Goal: Obtain resource: Download file/media

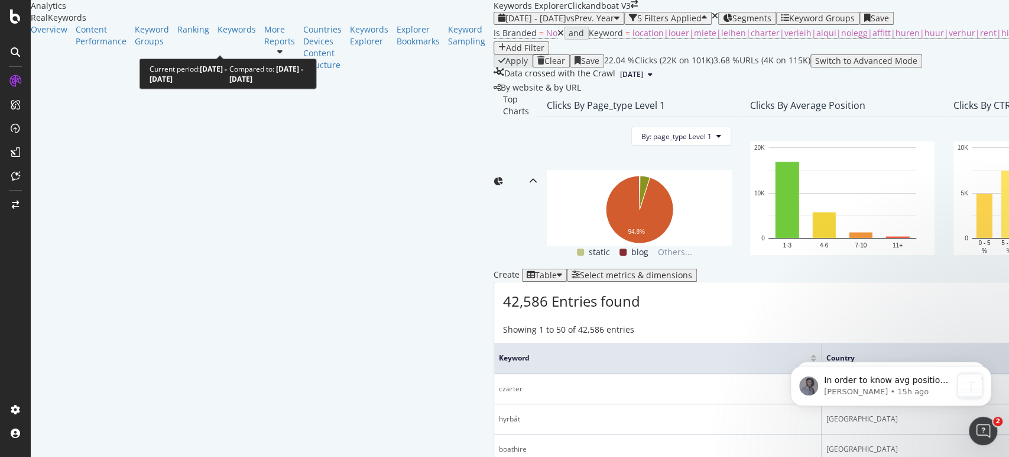
click at [567, 24] on span "vs Prev. Year" at bounding box center [591, 17] width 48 height 11
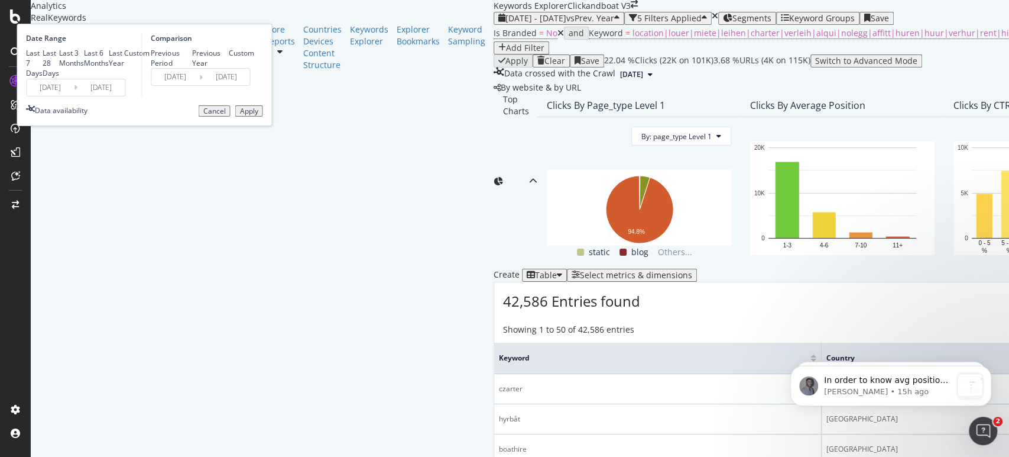
click at [43, 78] on div "Last 7 Days" at bounding box center [34, 63] width 17 height 30
type input "[DATE]"
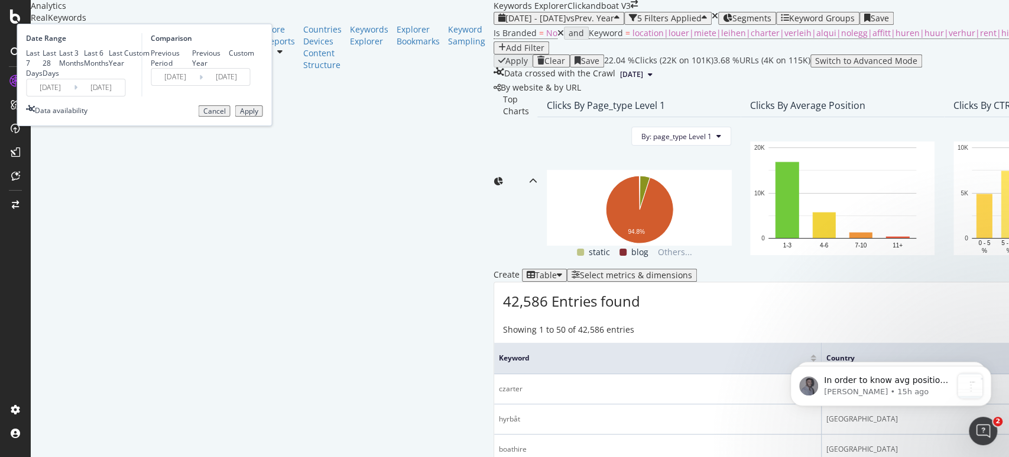
click at [258, 115] on div "Apply" at bounding box center [249, 111] width 18 height 8
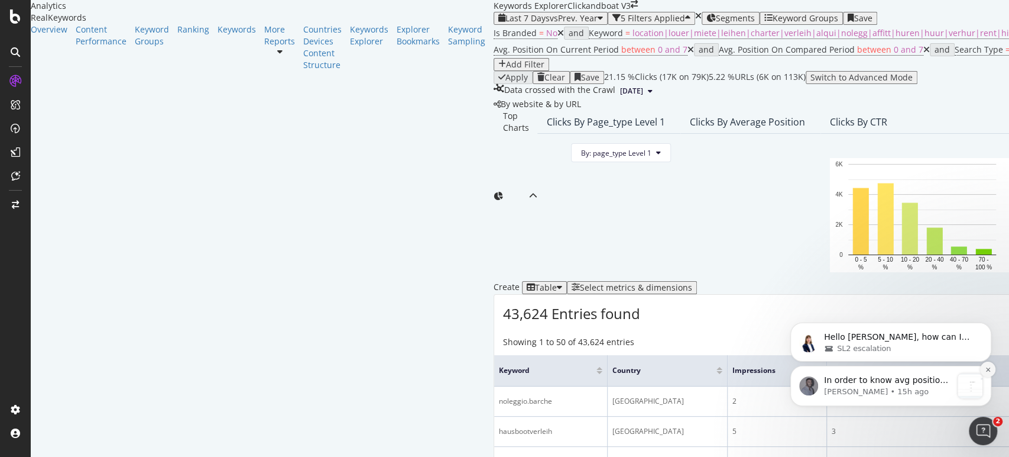
click at [989, 369] on icon "Dismiss notification" at bounding box center [988, 369] width 7 height 7
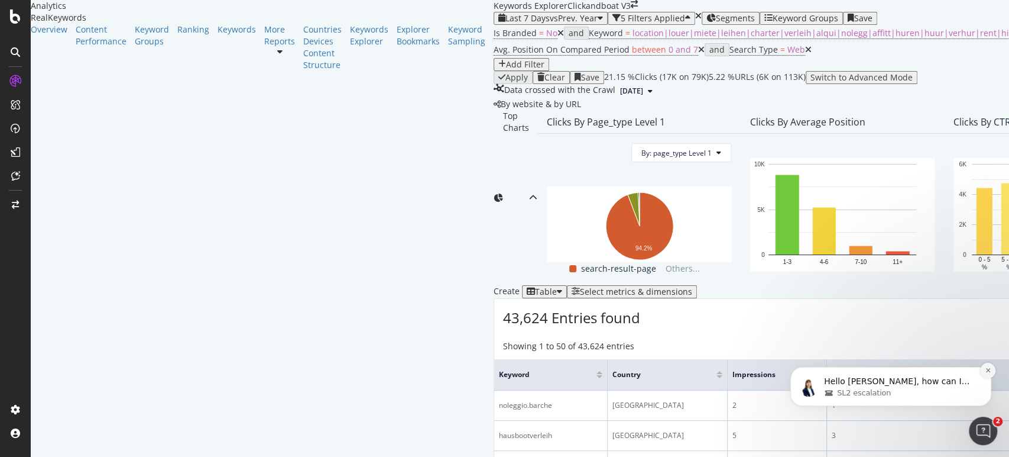
click at [986, 370] on icon "Dismiss notification" at bounding box center [988, 370] width 7 height 7
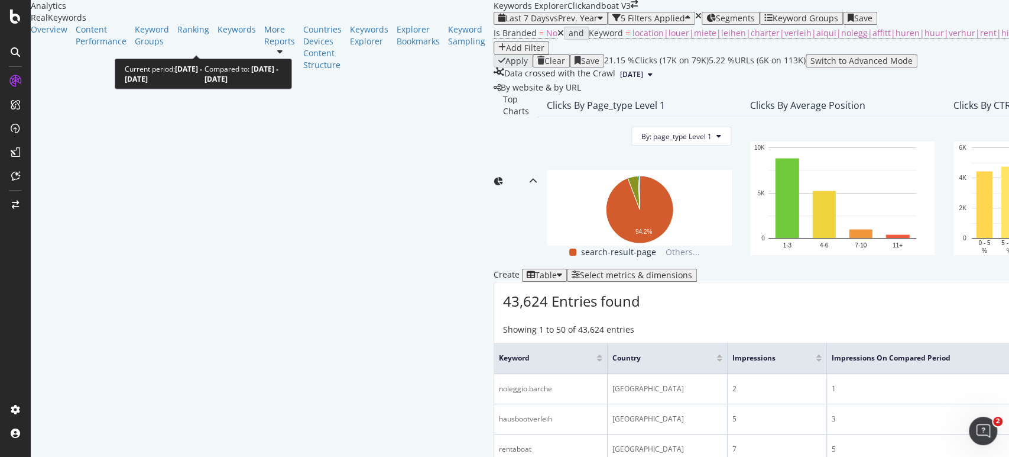
click at [499, 23] on div "Last 7 Days vs Prev. Year" at bounding box center [551, 18] width 105 height 9
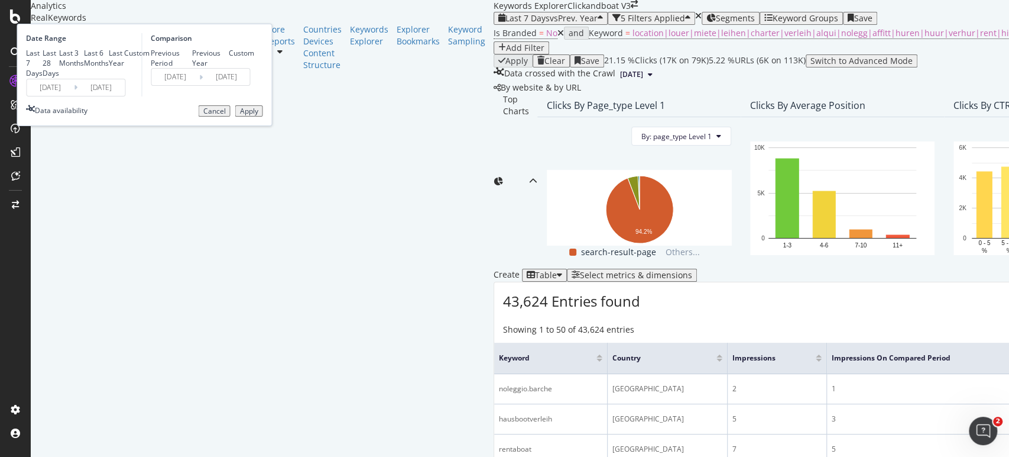
click at [77, 93] on icon at bounding box center [76, 87] width 4 height 11
click at [150, 58] on div "Custom" at bounding box center [136, 53] width 25 height 10
type input "[DATE]"
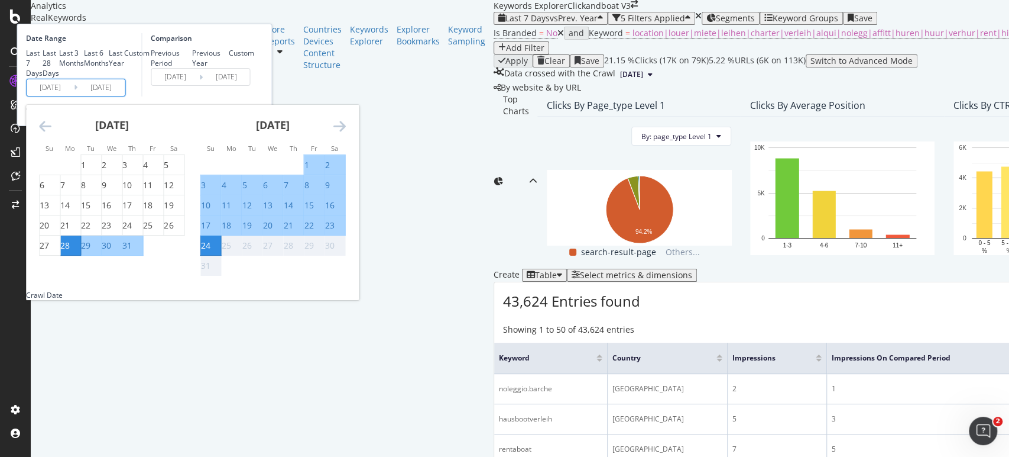
click at [74, 96] on input "[DATE]" at bounding box center [50, 87] width 47 height 17
click at [231, 211] on div "11" at bounding box center [225, 205] width 9 height 12
type input "[DATE]"
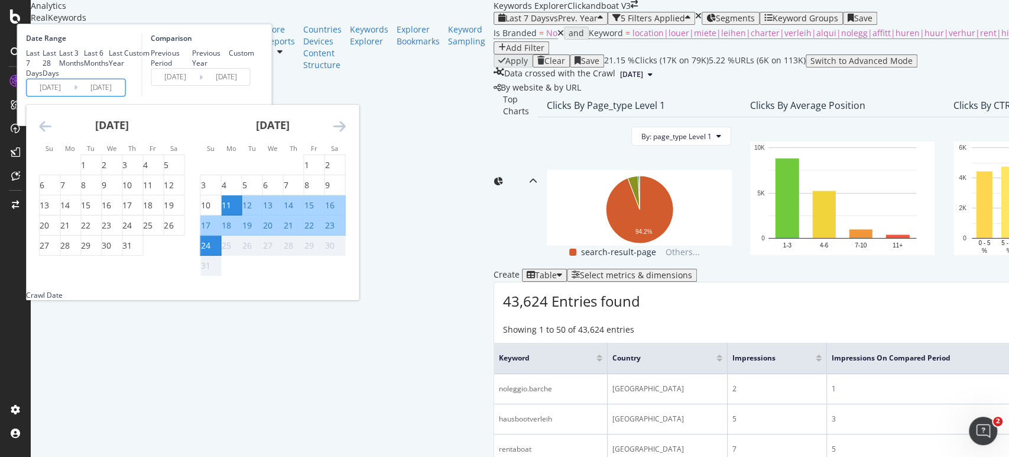
click at [210, 231] on div "17" at bounding box center [204, 225] width 9 height 12
type input "[DATE]"
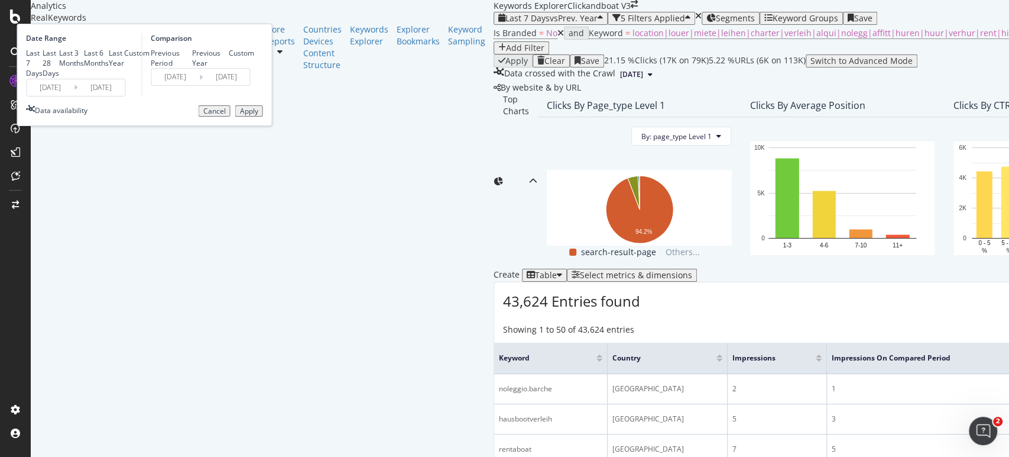
click at [258, 115] on div "Apply" at bounding box center [249, 111] width 18 height 8
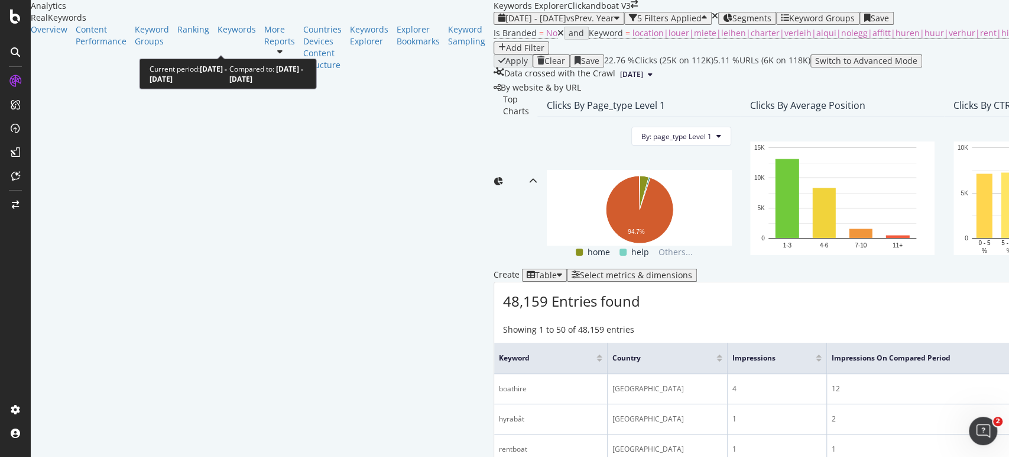
click at [499, 23] on div "[DATE] - [DATE] vs Prev. Year" at bounding box center [559, 18] width 121 height 9
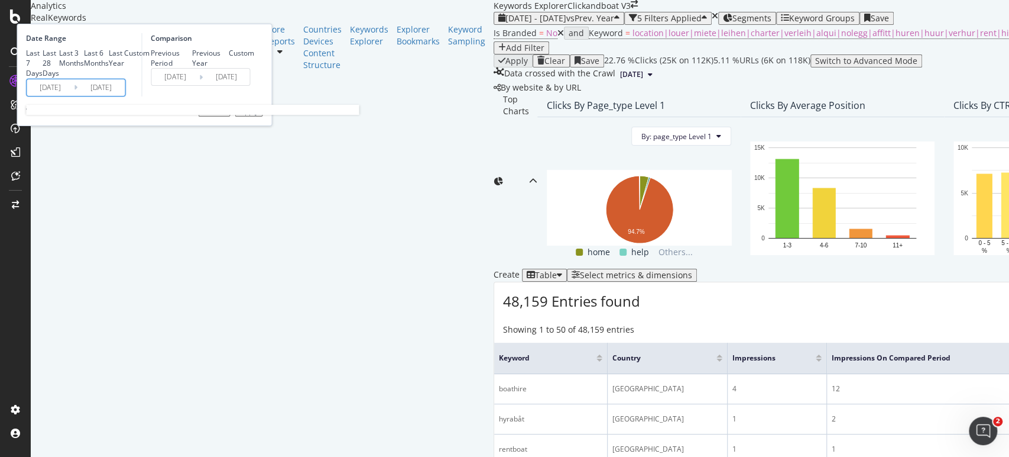
click at [125, 96] on input "[DATE]" at bounding box center [100, 87] width 47 height 17
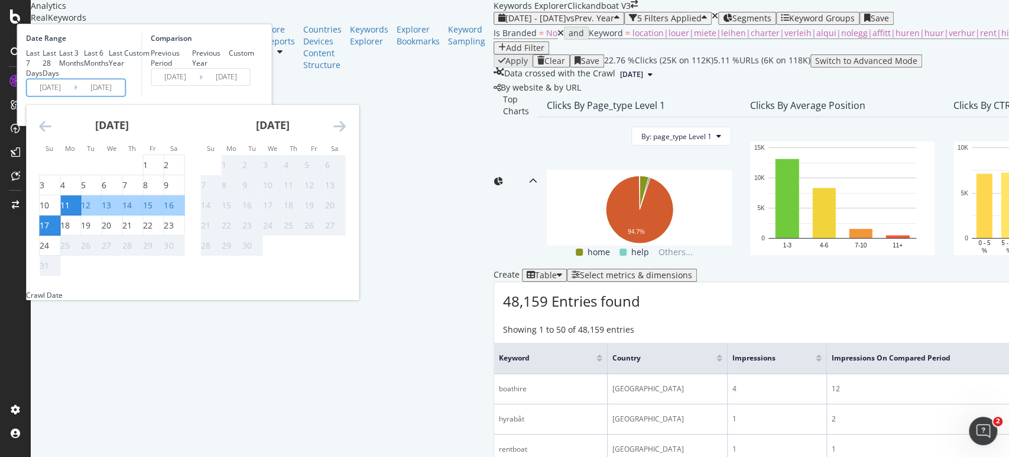
click at [254, 96] on div "Comparison Previous Period Previous Year Custom [DATE] Navigate forward to inte…" at bounding box center [197, 64] width 112 height 63
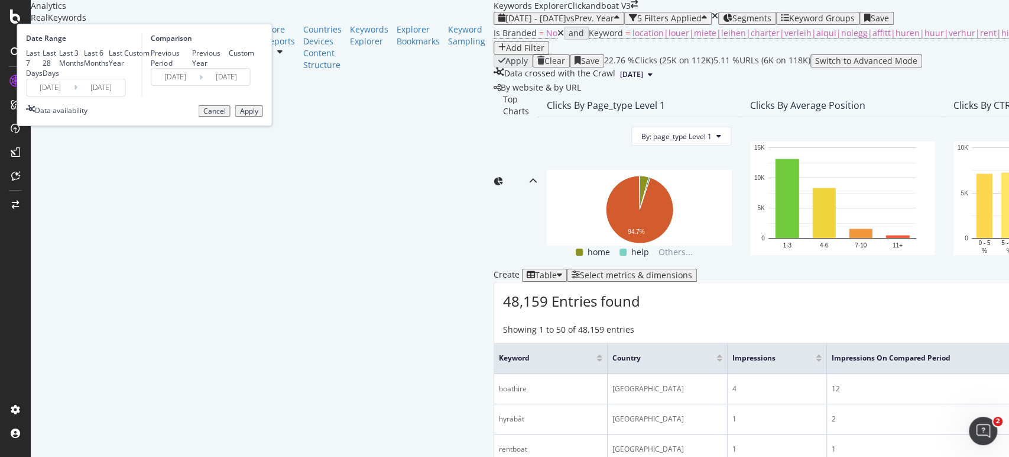
click at [258, 115] on div "Apply" at bounding box center [249, 111] width 18 height 8
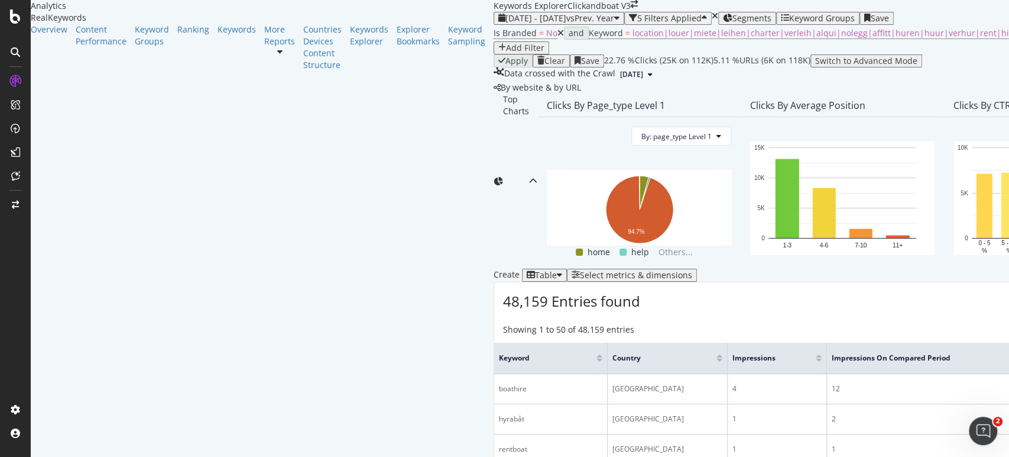
scroll to position [263, 0]
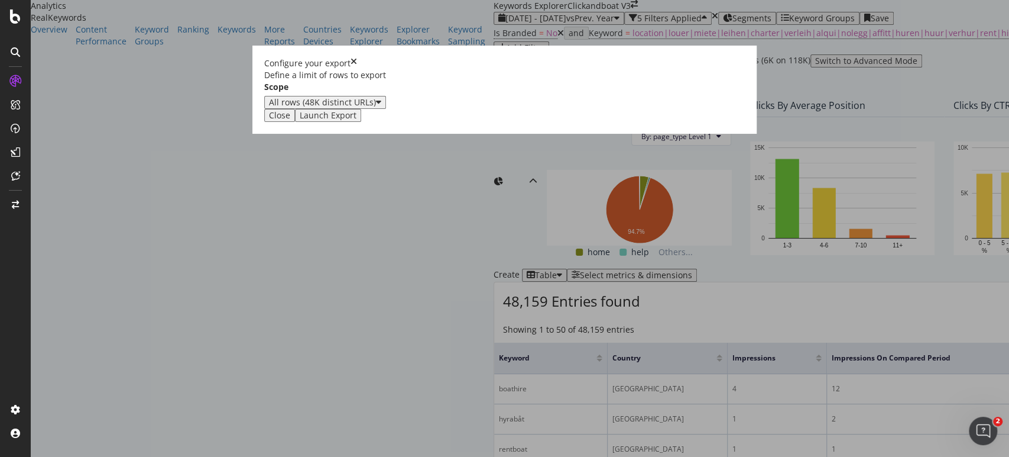
click at [357, 120] on div "Launch Export" at bounding box center [328, 115] width 57 height 9
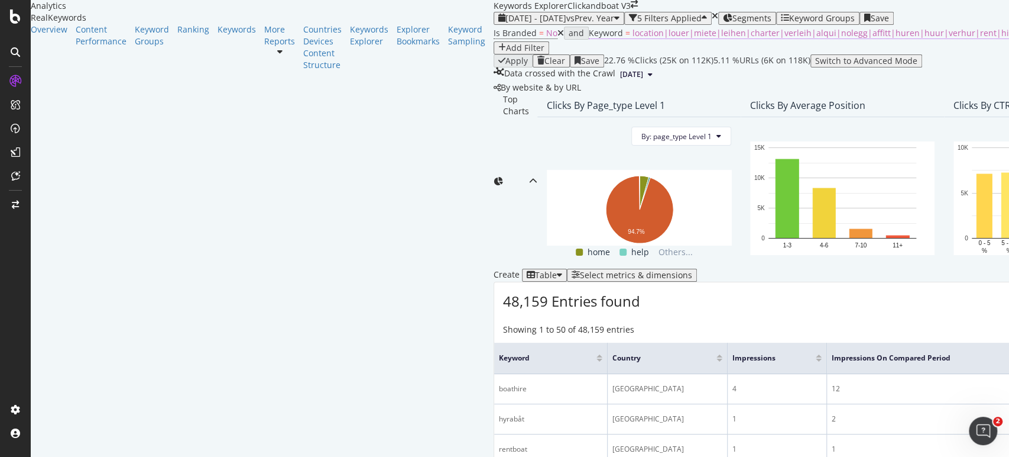
scroll to position [66, 0]
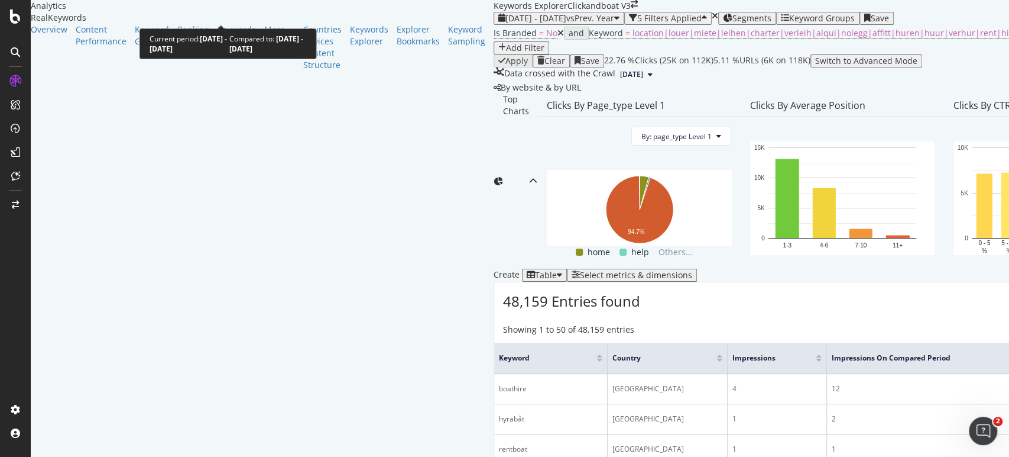
click at [567, 12] on span "vs Prev. Year" at bounding box center [591, 17] width 48 height 11
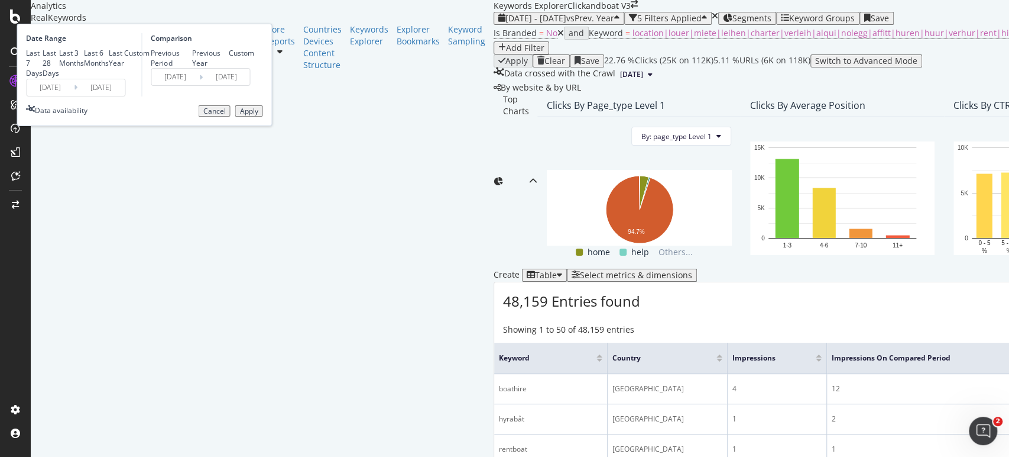
click at [43, 53] on div "Last 7 Days" at bounding box center [34, 63] width 17 height 30
type input "[DATE]"
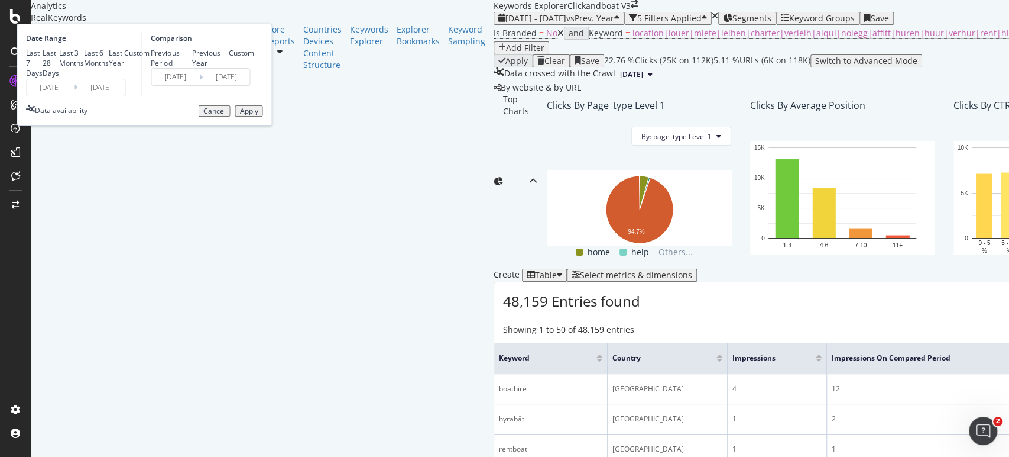
click at [258, 115] on div "Apply" at bounding box center [249, 111] width 18 height 8
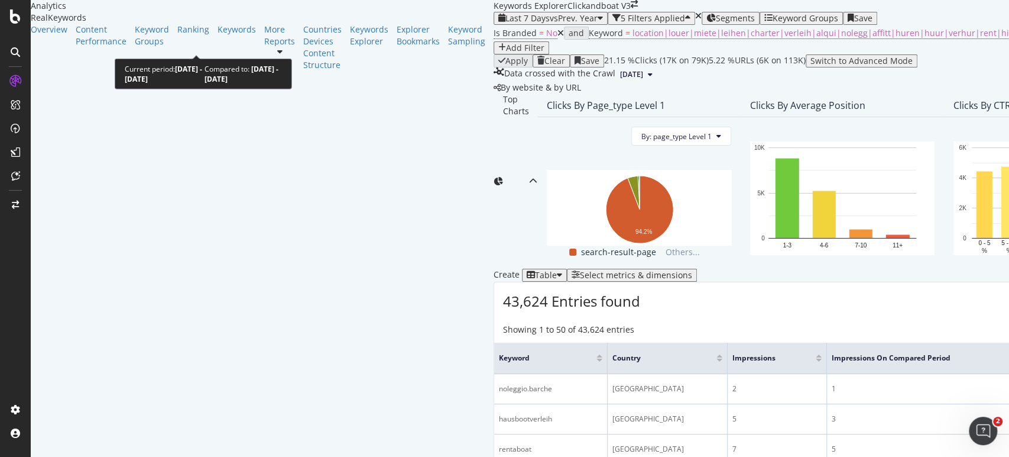
click at [550, 24] on span "vs Prev. Year" at bounding box center [574, 17] width 48 height 11
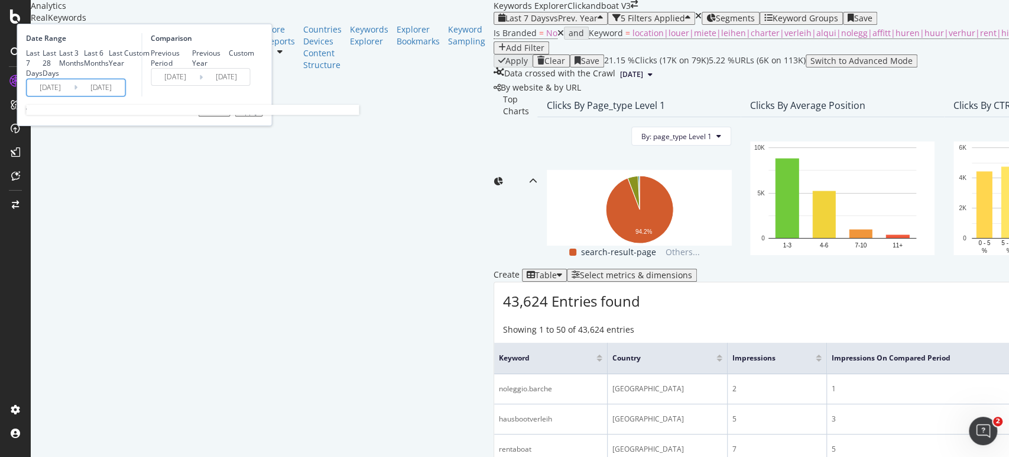
click at [125, 96] on input "[DATE]" at bounding box center [100, 87] width 47 height 17
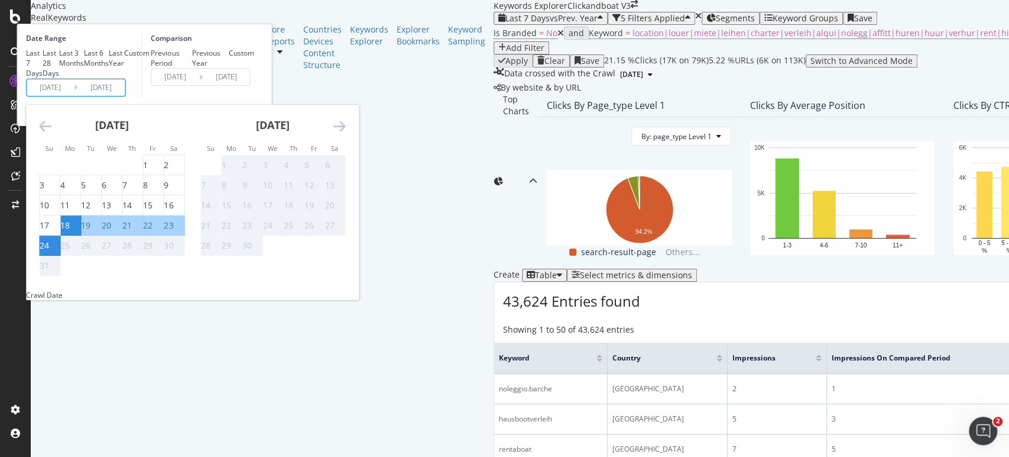
click at [254, 96] on div "Comparison Previous Period Previous Year Custom [DATE] Navigate forward to inte…" at bounding box center [197, 64] width 112 height 63
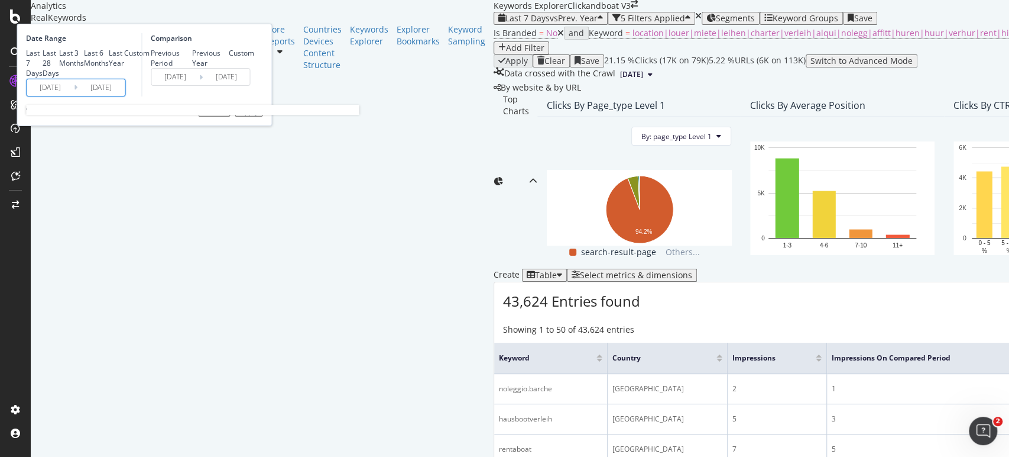
click at [125, 96] on input "[DATE]" at bounding box center [100, 87] width 47 height 17
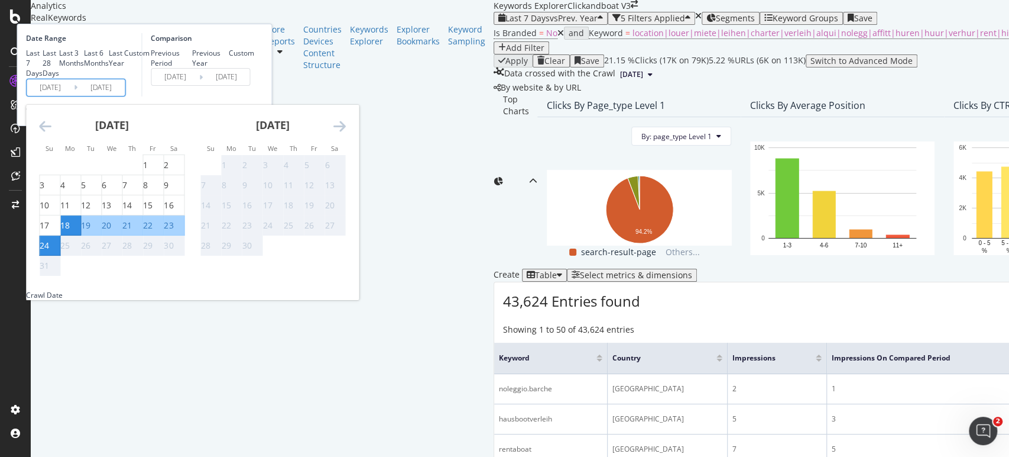
click at [254, 96] on div "Comparison Previous Period Previous Year Custom [DATE] Navigate forward to inte…" at bounding box center [197, 64] width 112 height 63
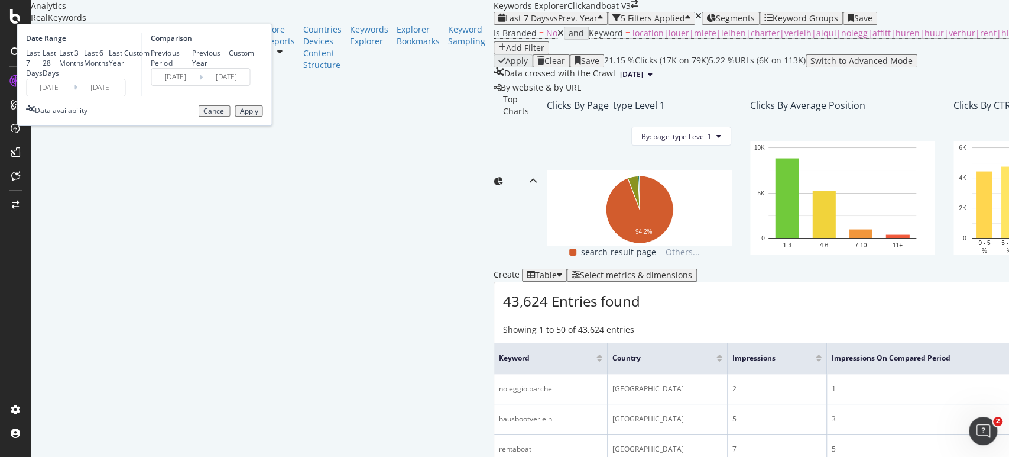
click at [258, 115] on div "Apply" at bounding box center [249, 111] width 18 height 8
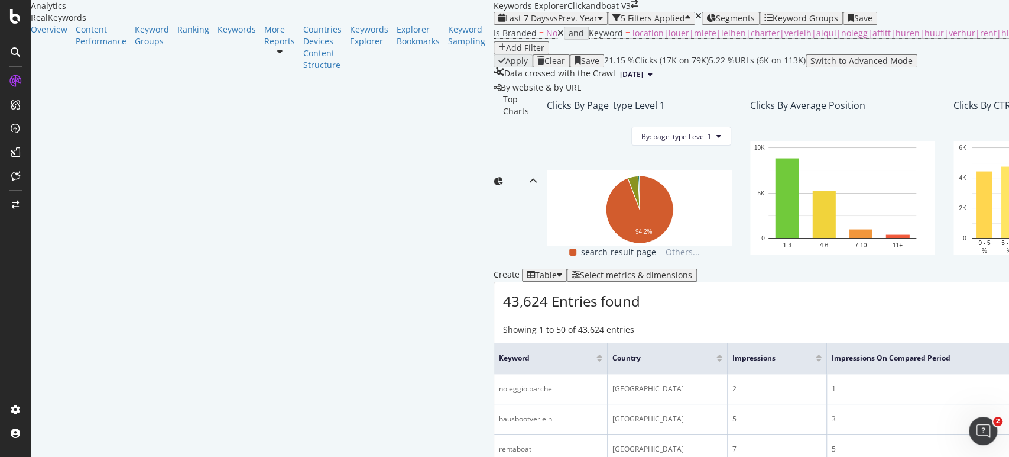
scroll to position [328, 0]
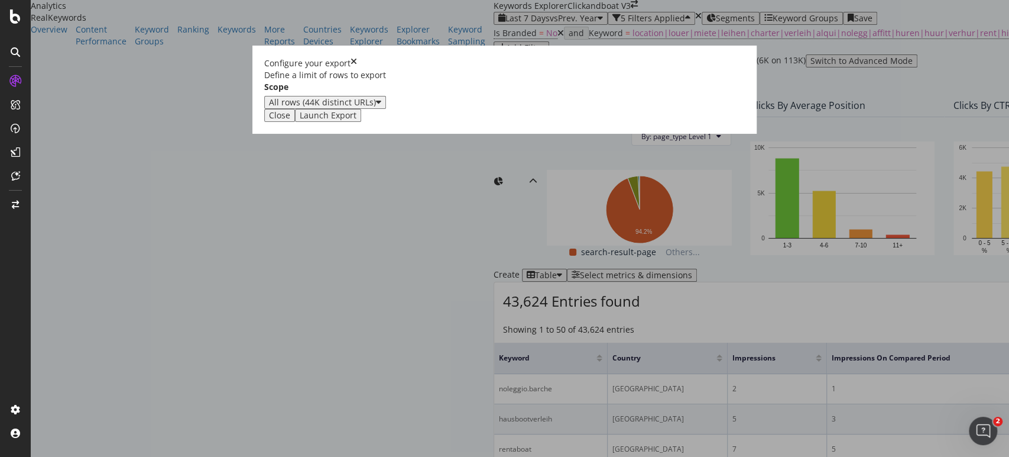
click at [357, 120] on div "Launch Export" at bounding box center [328, 115] width 57 height 9
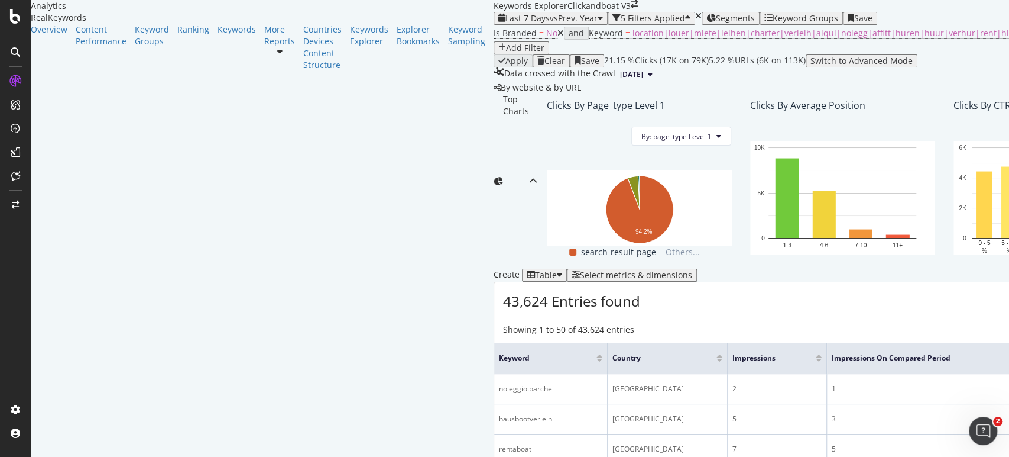
scroll to position [0, 0]
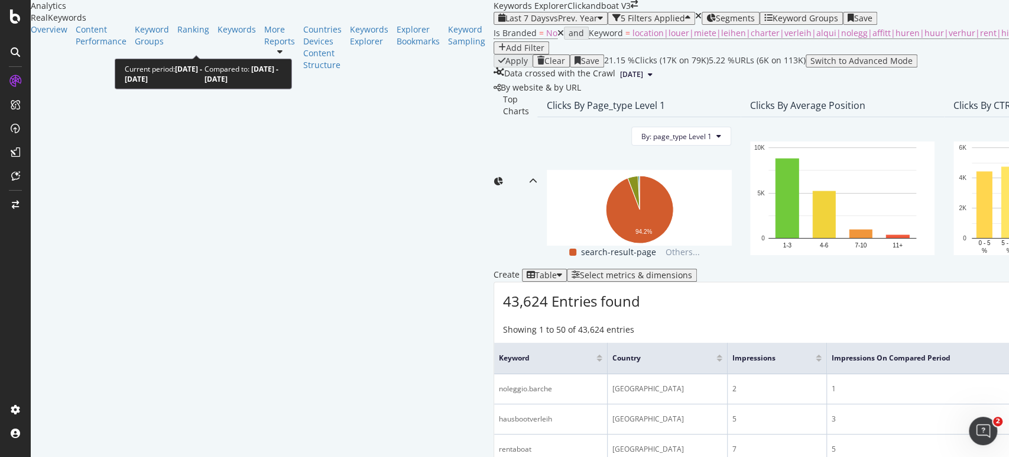
click at [499, 23] on div "Last 7 Days vs Prev. Year" at bounding box center [551, 18] width 105 height 9
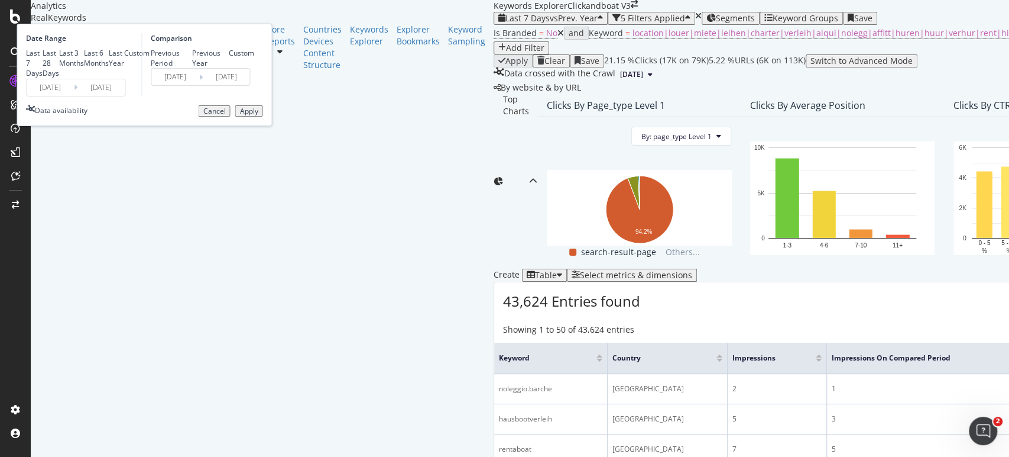
click at [59, 78] on div "Last 28 Days" at bounding box center [51, 63] width 17 height 30
type input "[DATE]"
drag, startPoint x: 228, startPoint y: 170, endPoint x: 234, endPoint y: 173, distance: 6.4
click at [125, 96] on input "[DATE]" at bounding box center [100, 87] width 47 height 17
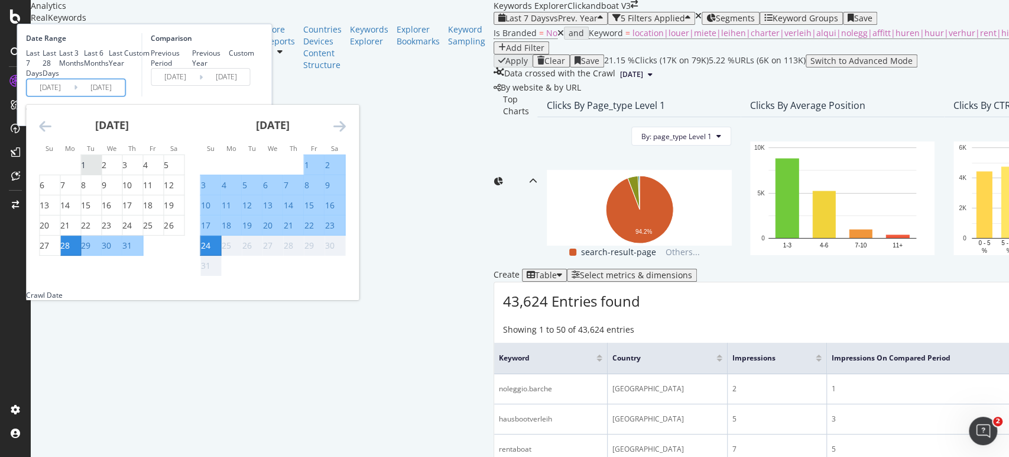
click at [86, 171] on div "1" at bounding box center [83, 165] width 5 height 12
type input "[DATE]"
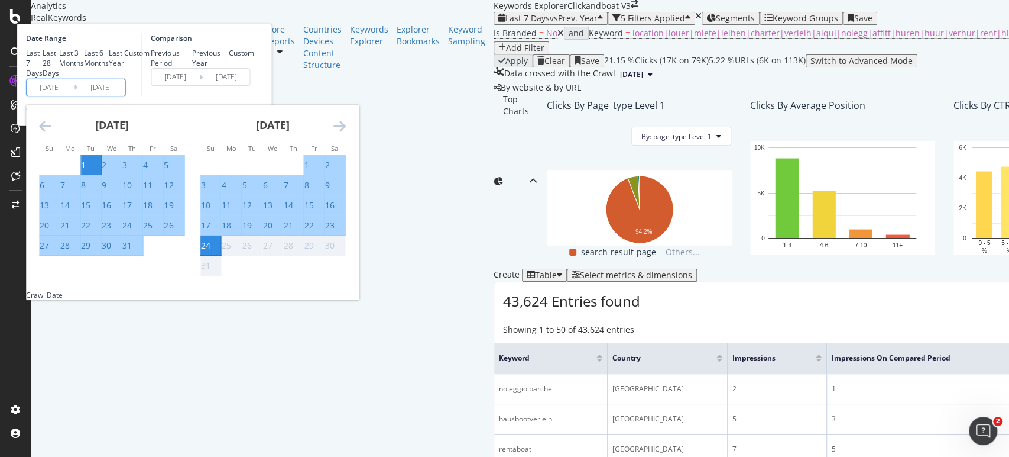
click at [143, 251] on div "31" at bounding box center [132, 246] width 20 height 12
type input "[DATE]"
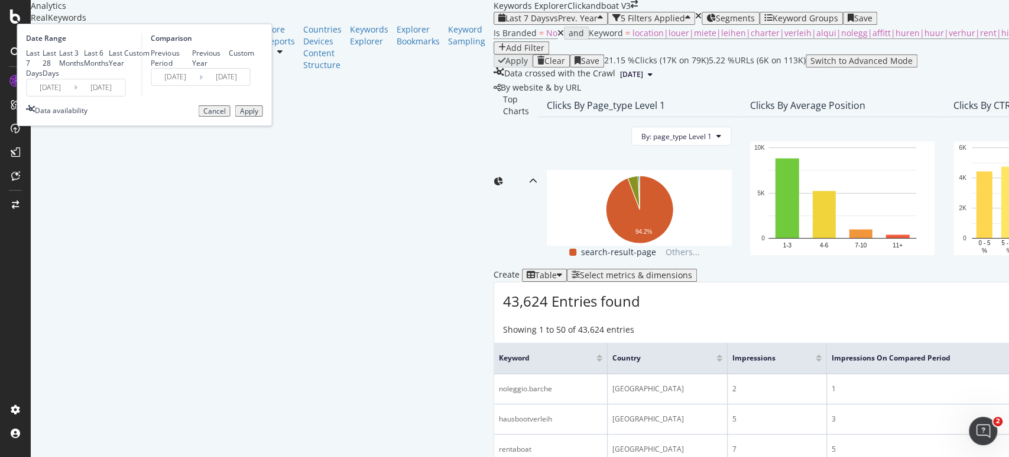
click at [258, 115] on div "Apply" at bounding box center [249, 111] width 18 height 8
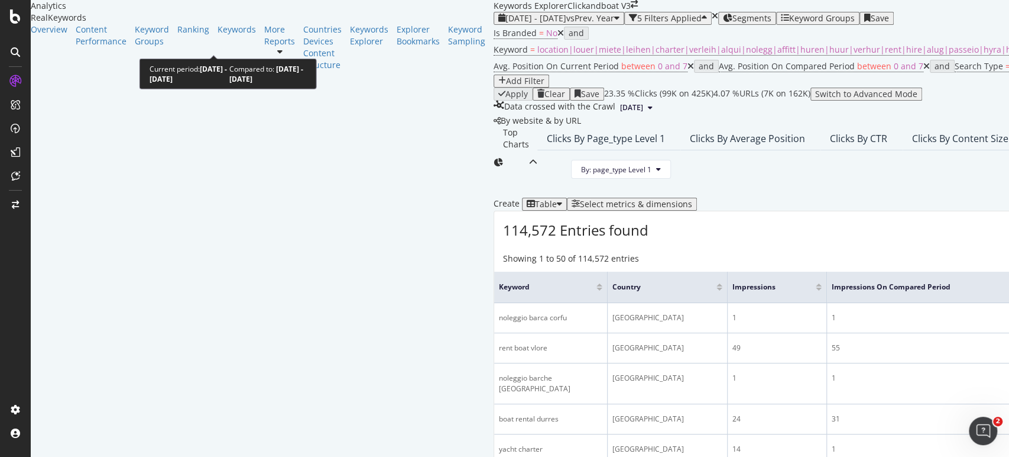
click at [506, 24] on span "[DATE] - [DATE]" at bounding box center [536, 17] width 61 height 11
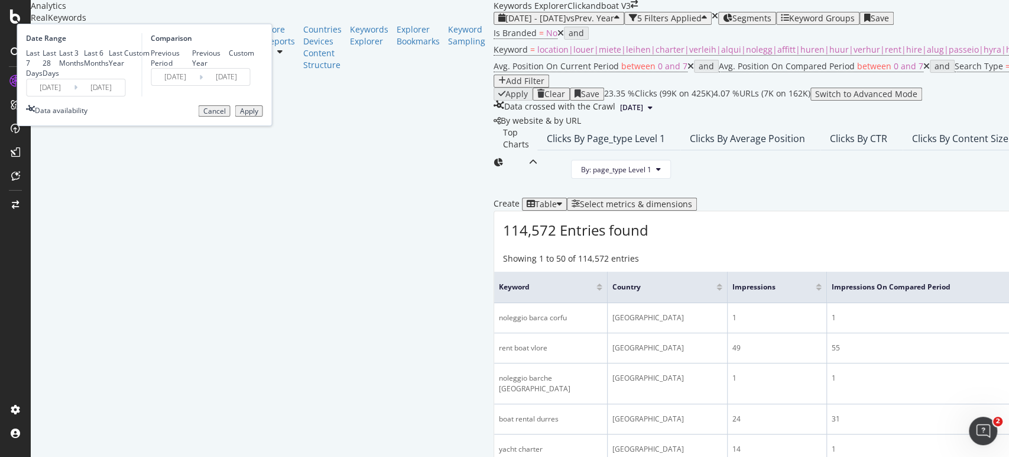
click at [77, 93] on icon at bounding box center [76, 87] width 4 height 11
click at [125, 96] on input "[DATE]" at bounding box center [100, 87] width 47 height 17
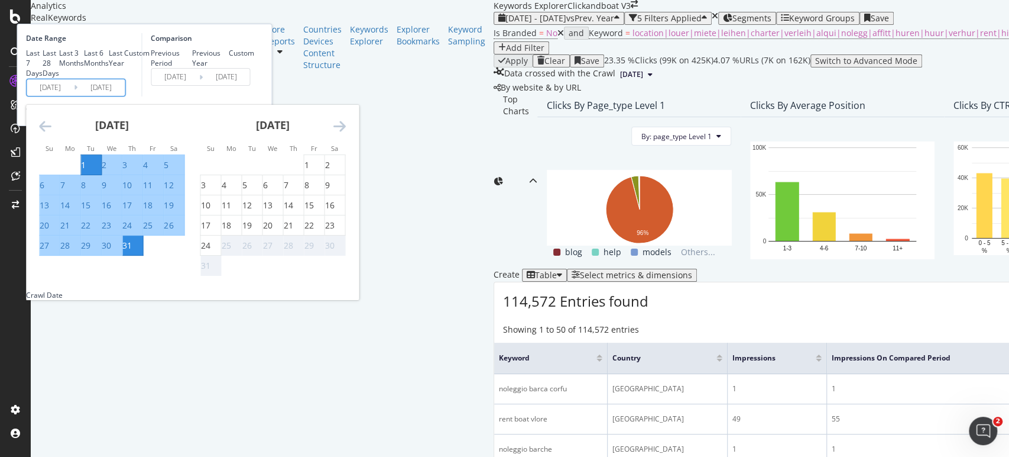
click at [254, 96] on div "Comparison Previous Period Previous Year Custom [DATE] Navigate forward to inte…" at bounding box center [197, 64] width 112 height 63
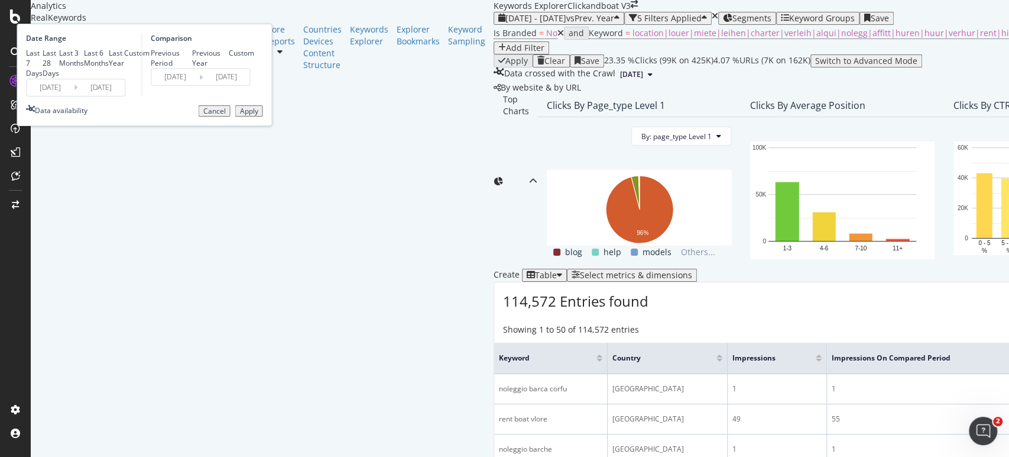
click at [263, 117] on button "Apply" at bounding box center [249, 111] width 28 height 12
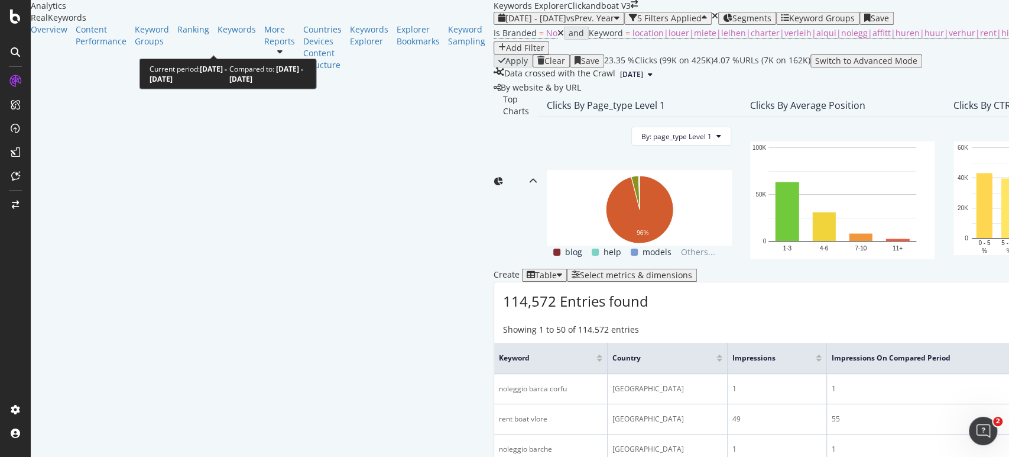
click at [567, 24] on span "vs Prev. Year" at bounding box center [591, 17] width 48 height 11
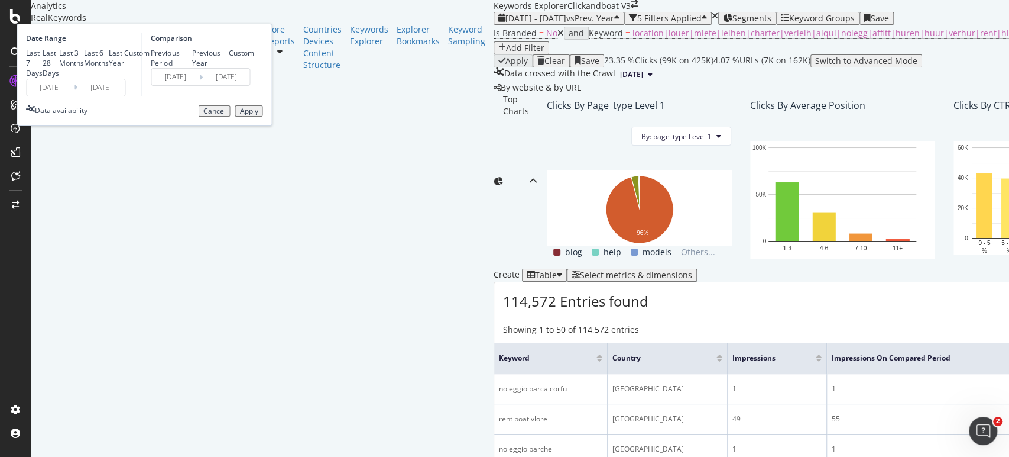
click at [567, 24] on span "vs Prev. Year" at bounding box center [591, 17] width 48 height 11
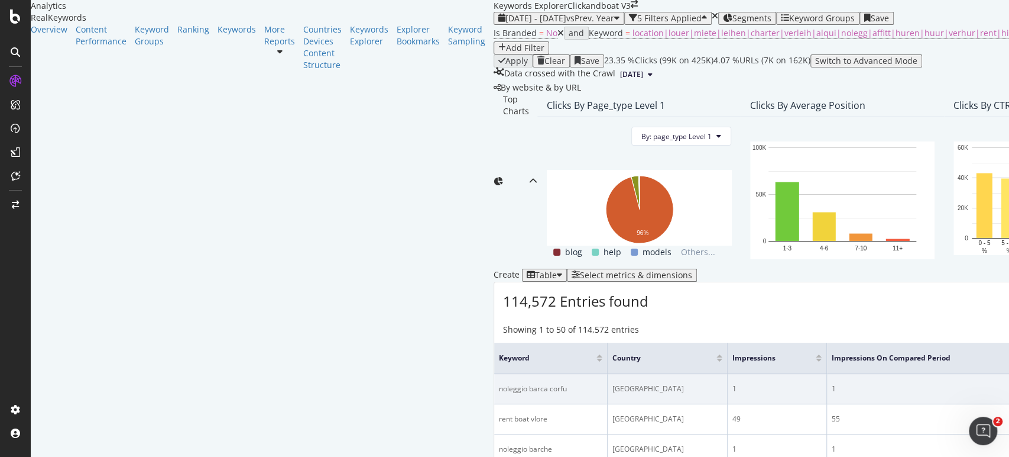
scroll to position [263, 0]
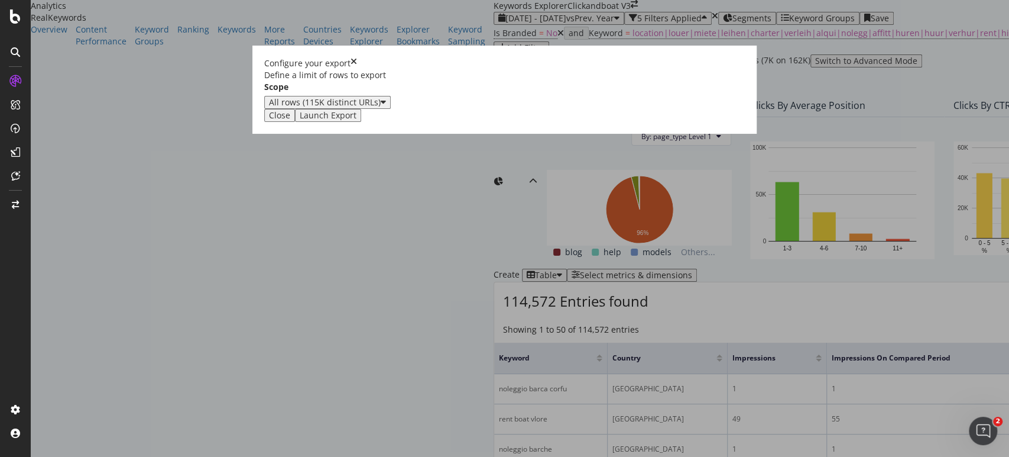
click at [357, 120] on div "Launch Export" at bounding box center [328, 115] width 57 height 9
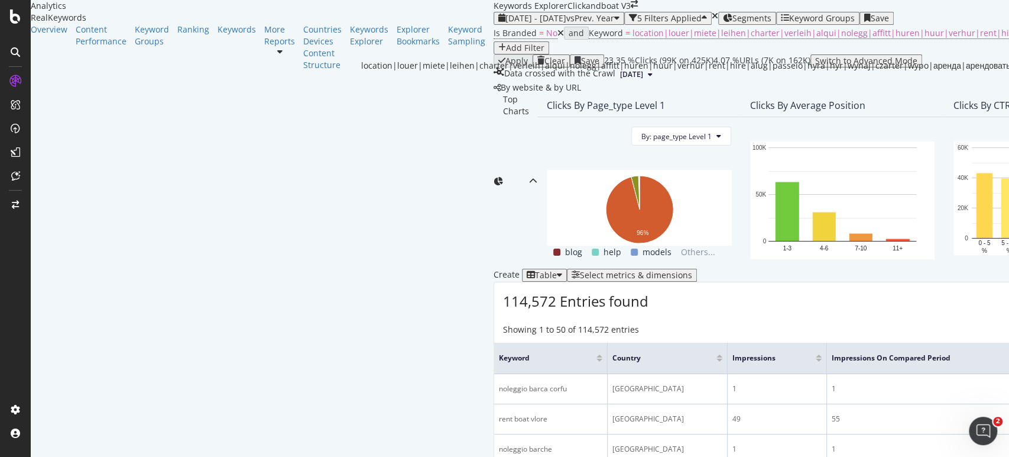
scroll to position [0, 0]
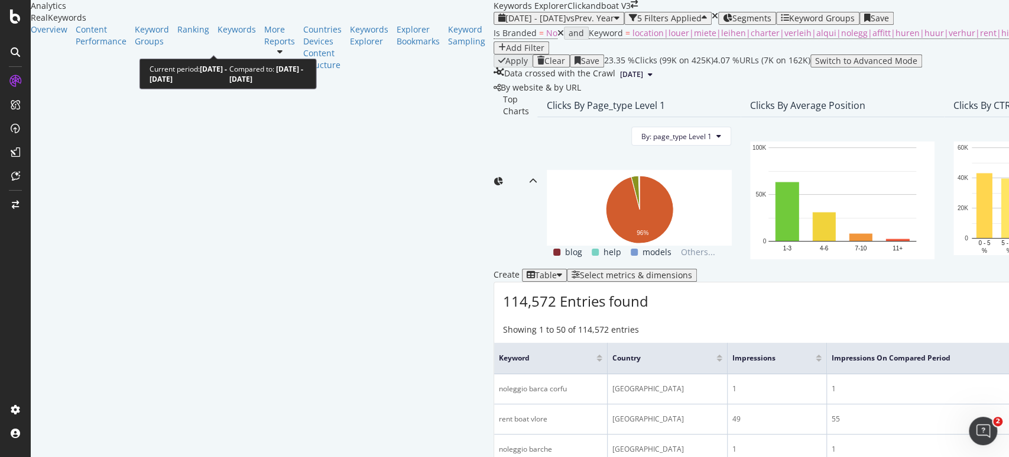
click at [567, 24] on span "vs Prev. Year" at bounding box center [591, 17] width 48 height 11
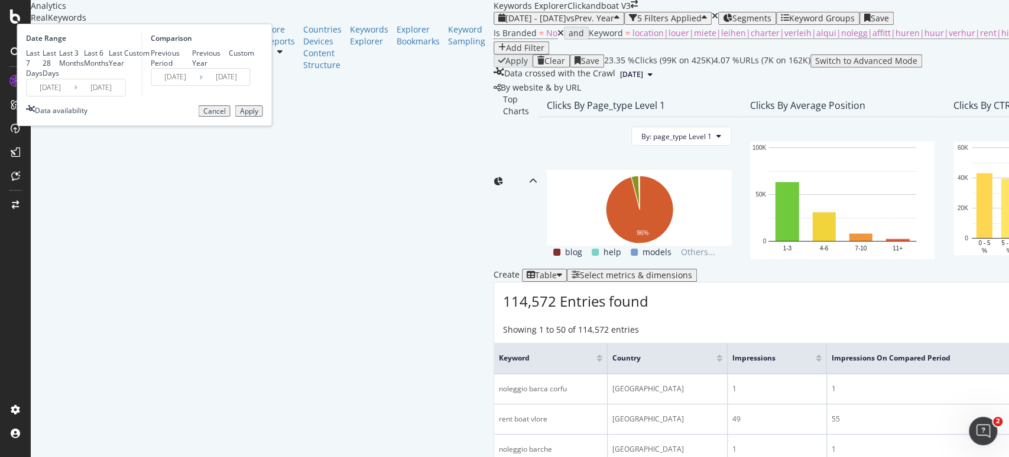
click at [59, 78] on div "Last 28 Days" at bounding box center [51, 63] width 17 height 30
type input "[DATE]"
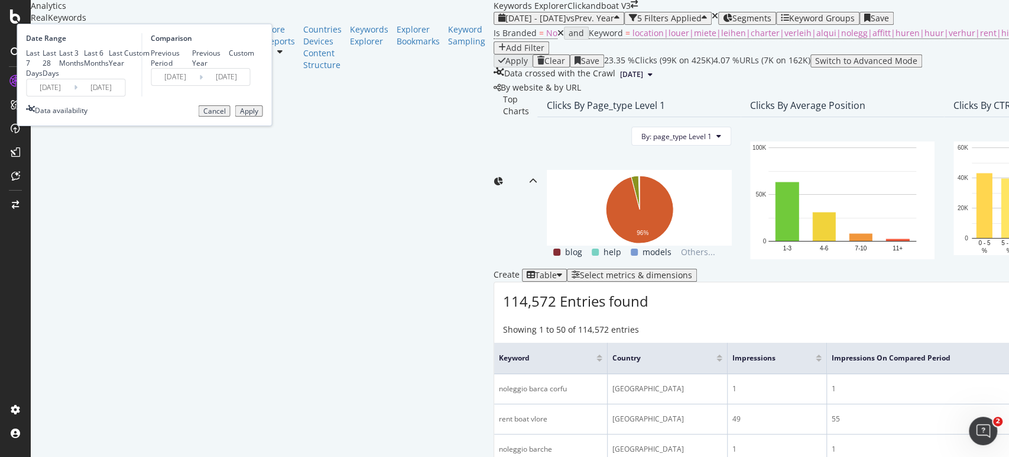
click at [258, 115] on div "Apply" at bounding box center [249, 111] width 18 height 8
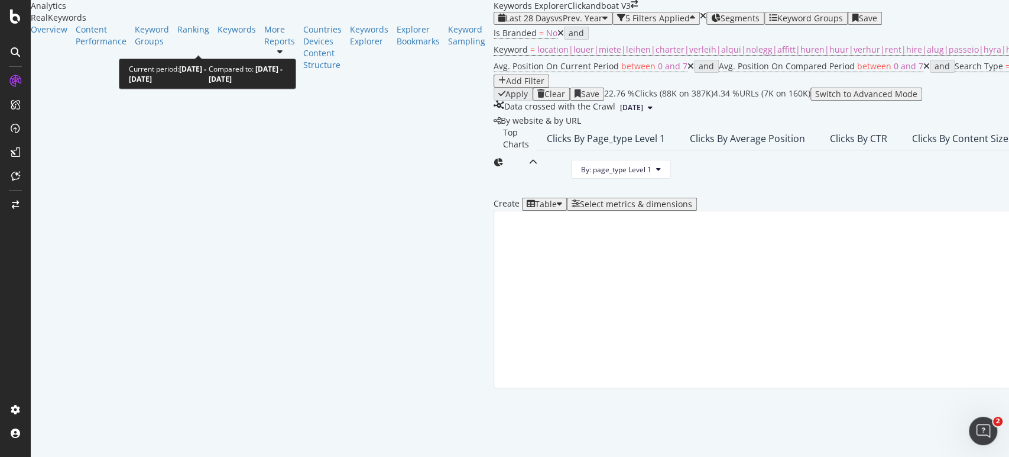
click at [555, 24] on span "vs Prev. Year" at bounding box center [579, 17] width 48 height 11
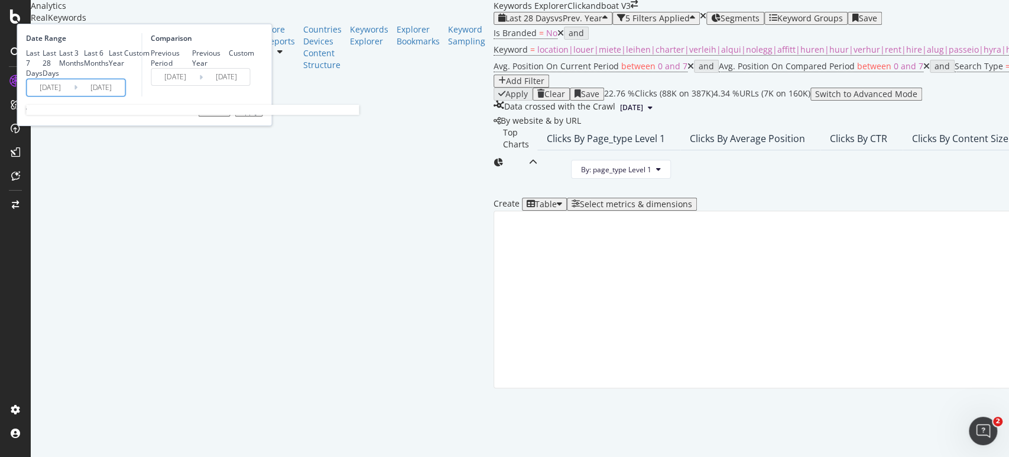
click at [125, 96] on input "[DATE]" at bounding box center [100, 87] width 47 height 17
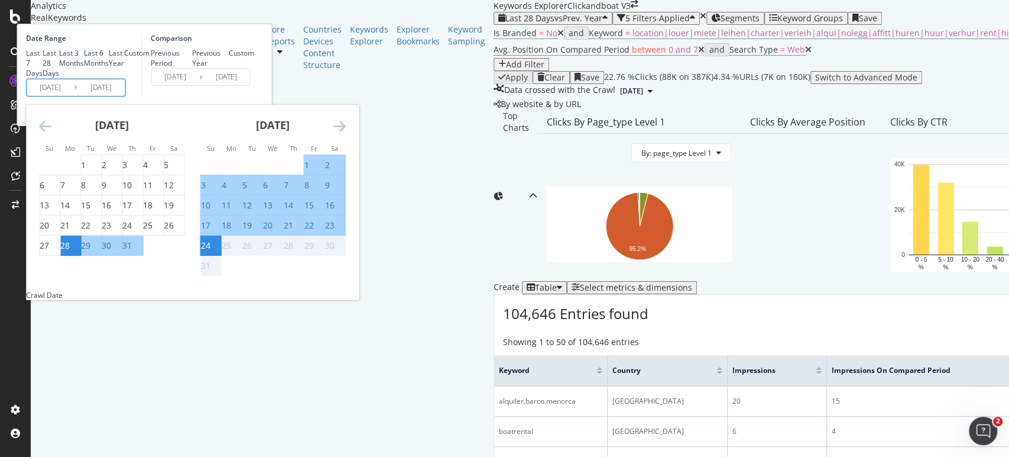
click at [309, 171] on div "1" at bounding box center [306, 165] width 5 height 12
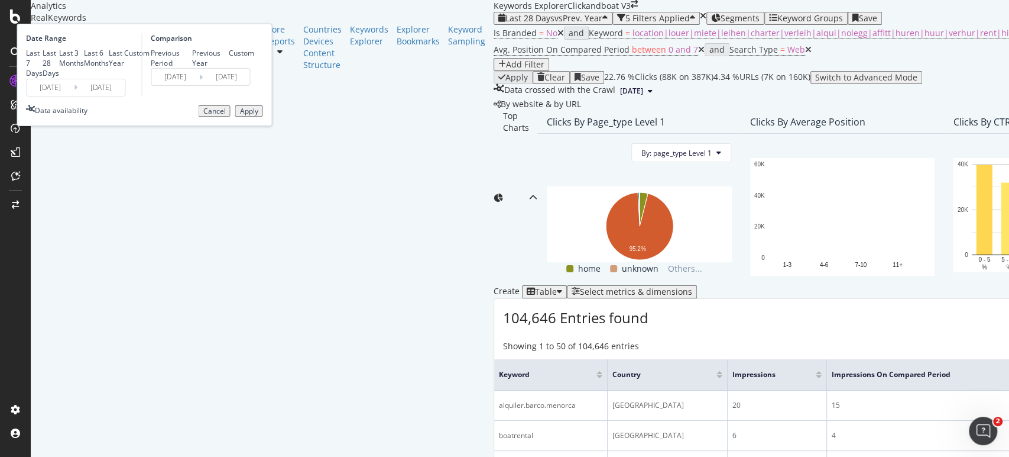
type input "[DATE]"
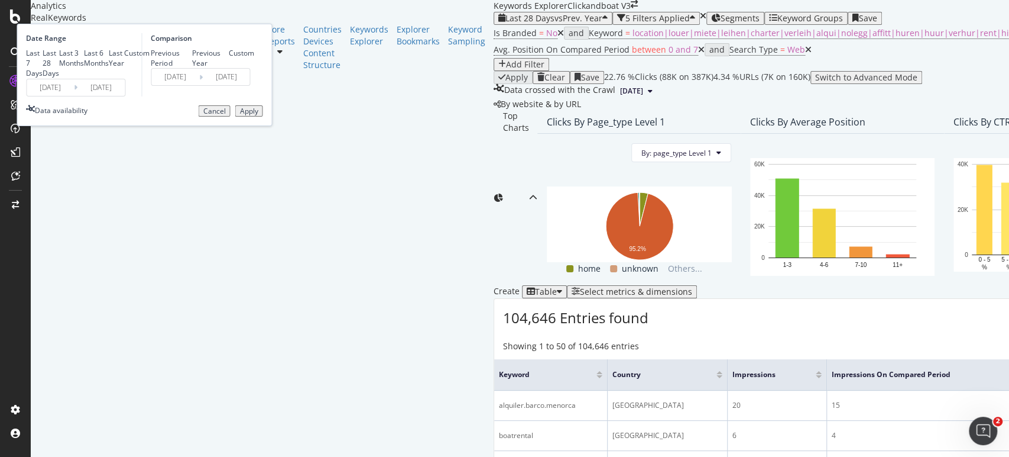
type input "[DATE]"
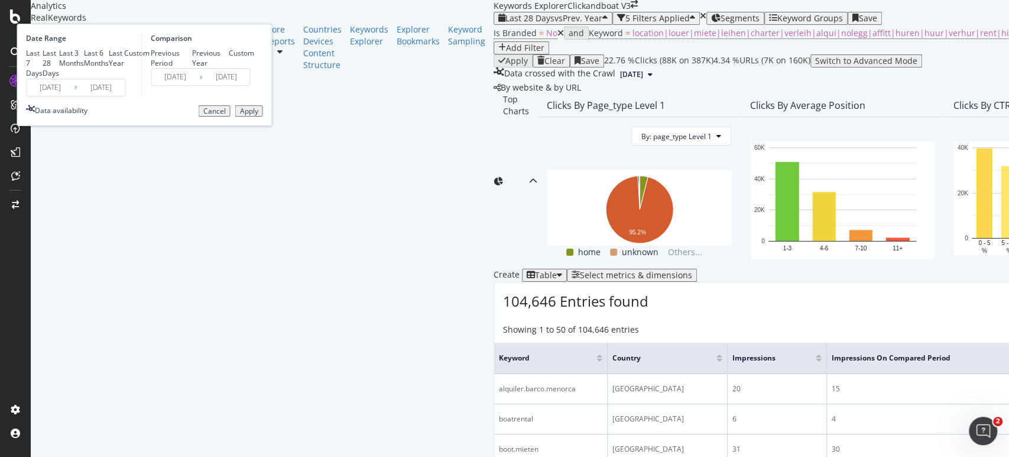
click at [74, 96] on input "[DATE]" at bounding box center [50, 87] width 47 height 17
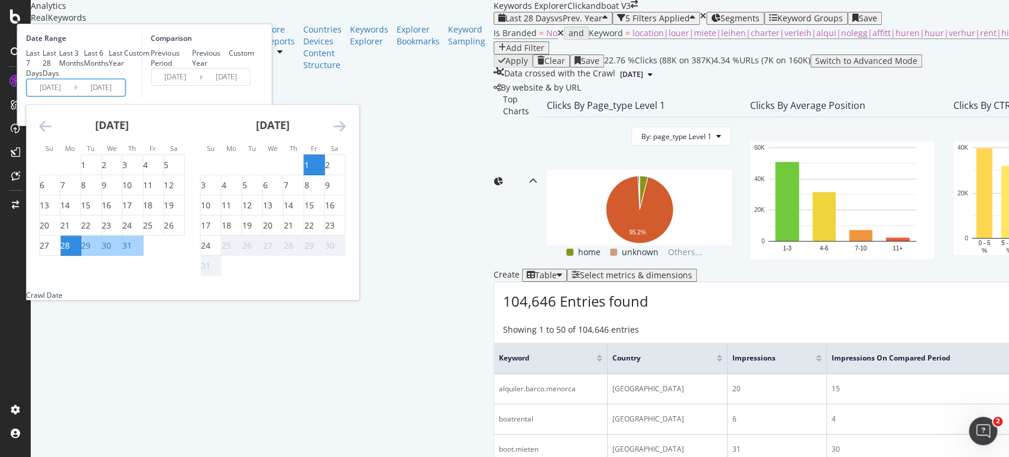
click at [309, 171] on div "1" at bounding box center [306, 165] width 5 height 12
type input "[DATE]"
click at [210, 251] on div "24" at bounding box center [204, 246] width 9 height 12
type input "[DATE]"
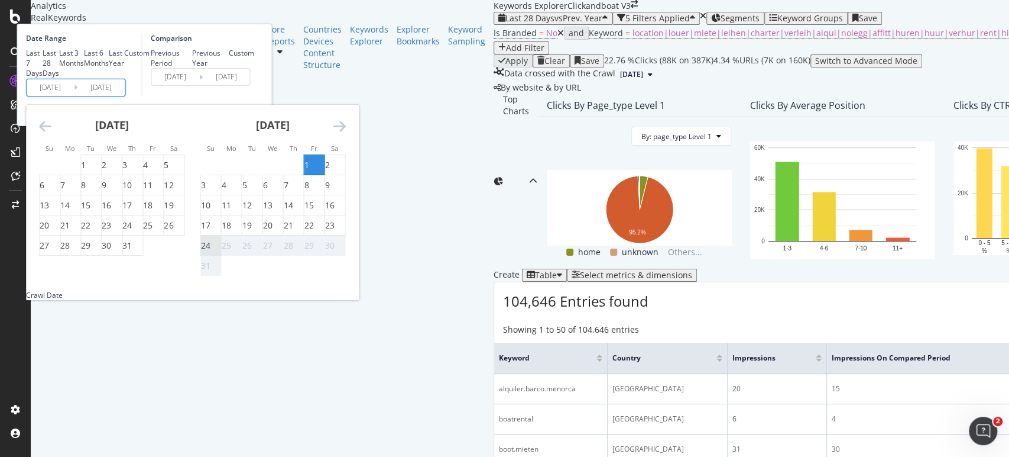
type input "[DATE]"
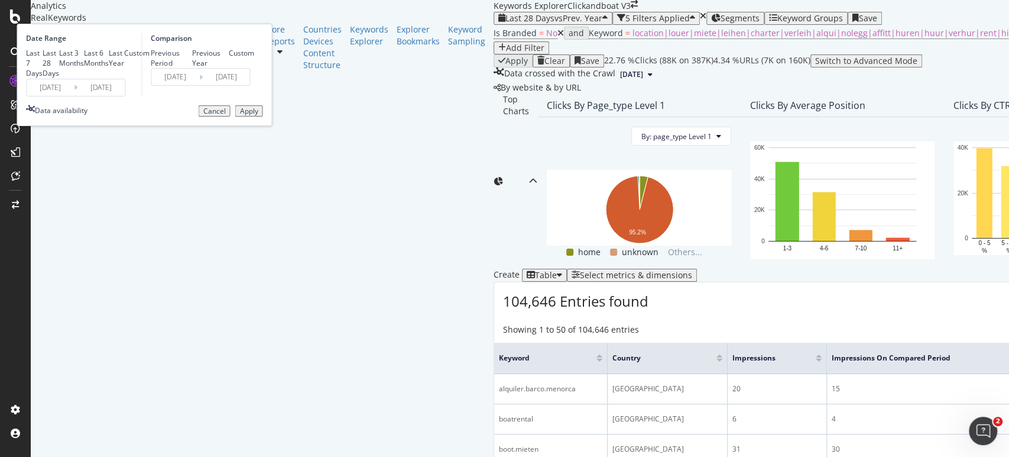
click at [258, 115] on div "Apply" at bounding box center [249, 111] width 18 height 8
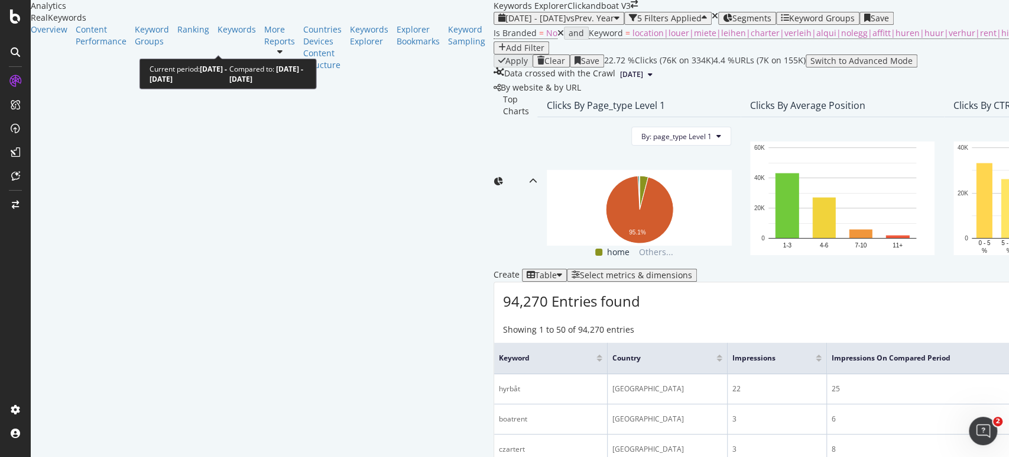
click at [499, 23] on div "[DATE] - [DATE] vs Prev. Year" at bounding box center [559, 18] width 121 height 9
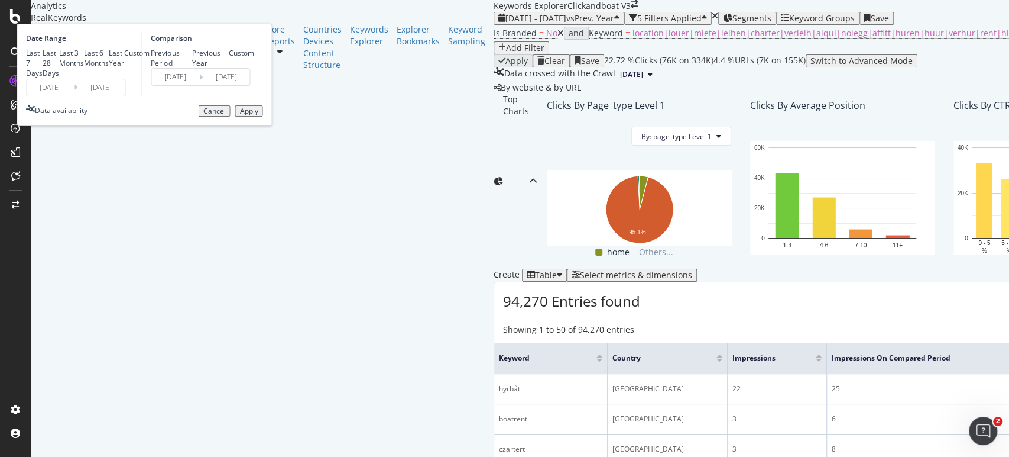
click at [125, 96] on input "[DATE]" at bounding box center [100, 87] width 47 height 17
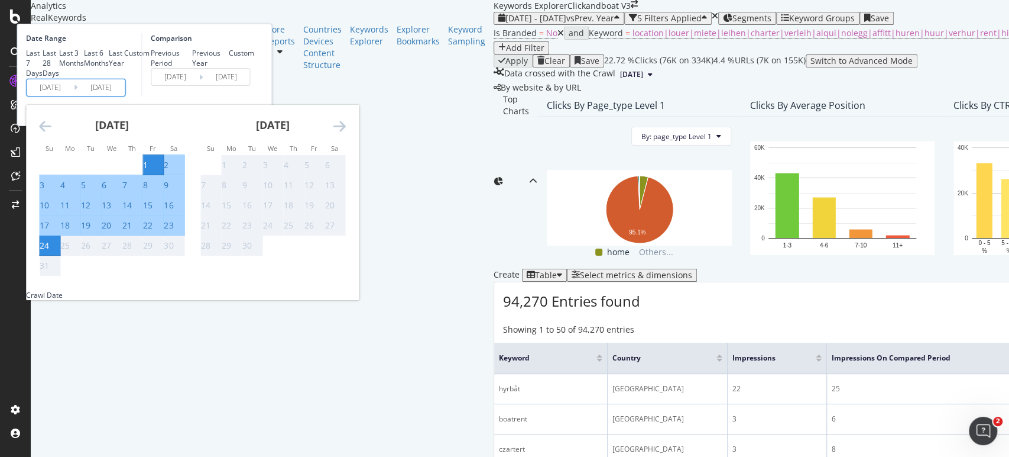
click at [254, 96] on div "Comparison Previous Period Previous Year Custom [DATE] Navigate forward to inte…" at bounding box center [197, 64] width 112 height 63
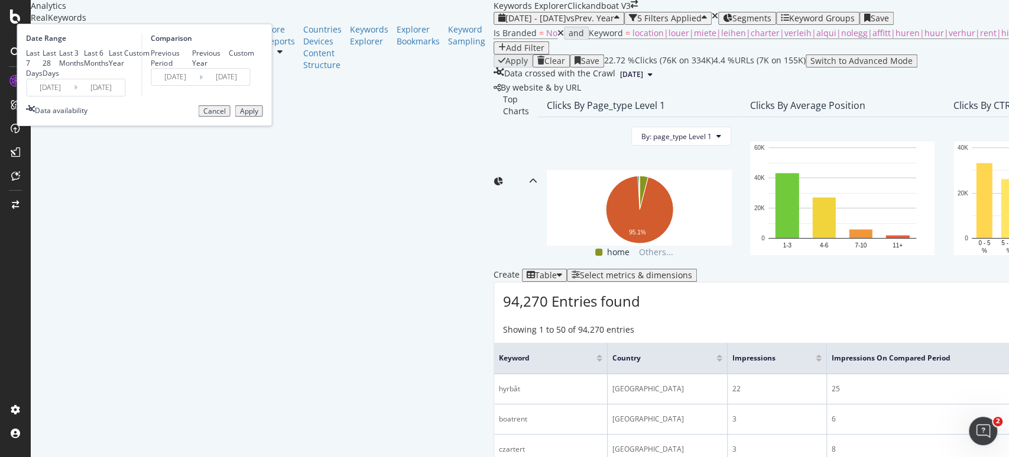
drag, startPoint x: 366, startPoint y: 195, endPoint x: 692, endPoint y: 193, distance: 326.4
click at [258, 115] on div "Apply" at bounding box center [249, 111] width 18 height 8
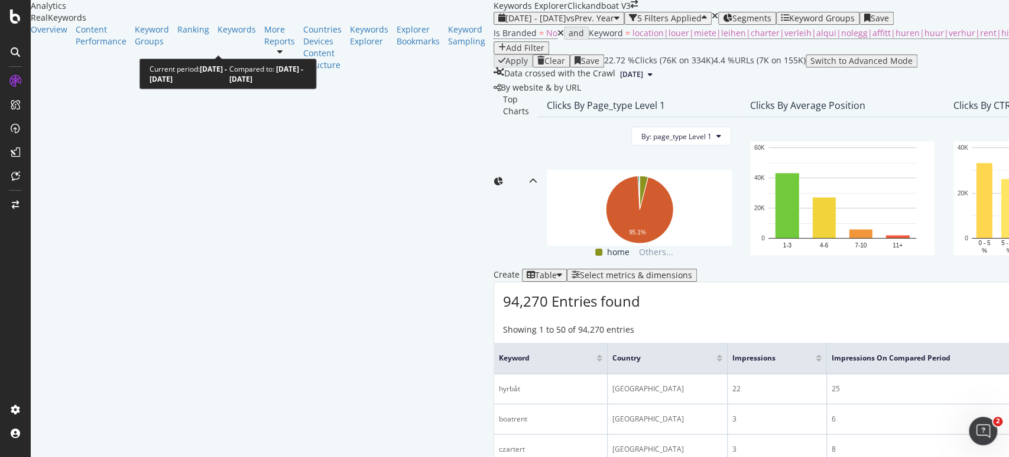
click at [567, 24] on span "vs Prev. Year" at bounding box center [591, 17] width 48 height 11
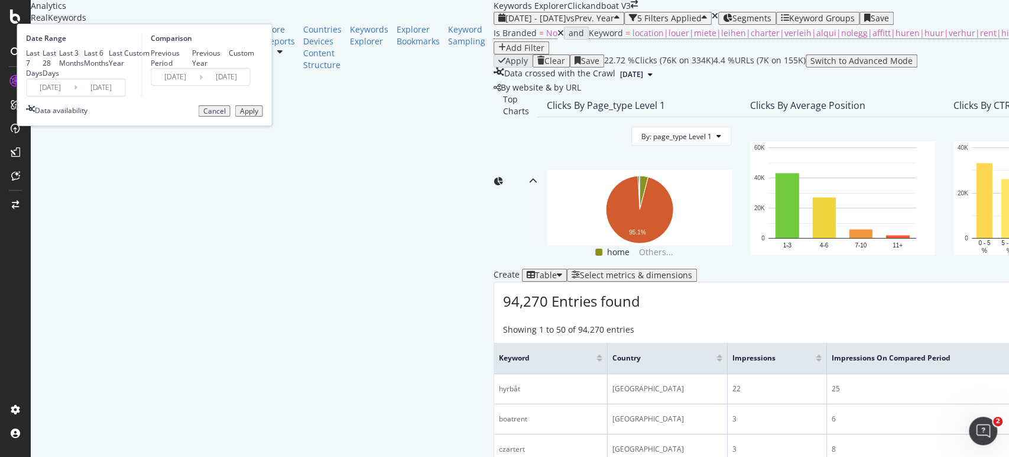
click at [567, 24] on span "vs Prev. Year" at bounding box center [591, 17] width 48 height 11
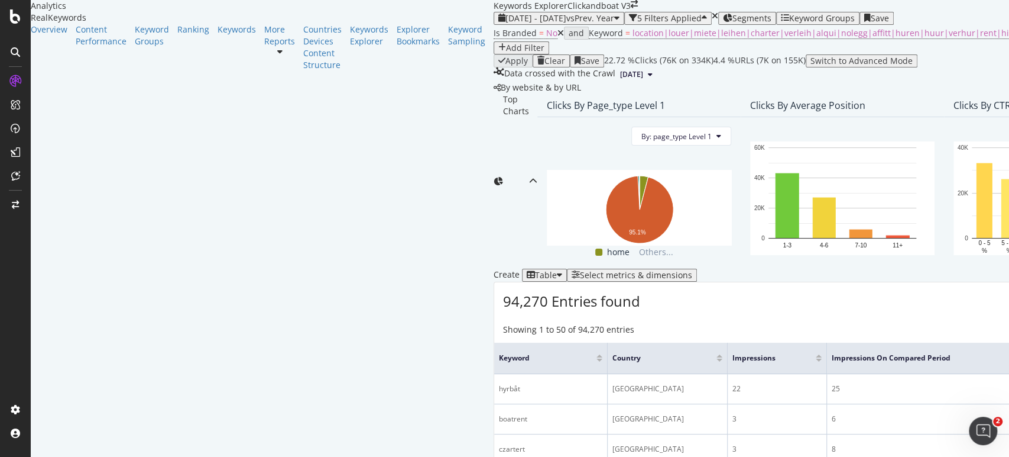
scroll to position [263, 0]
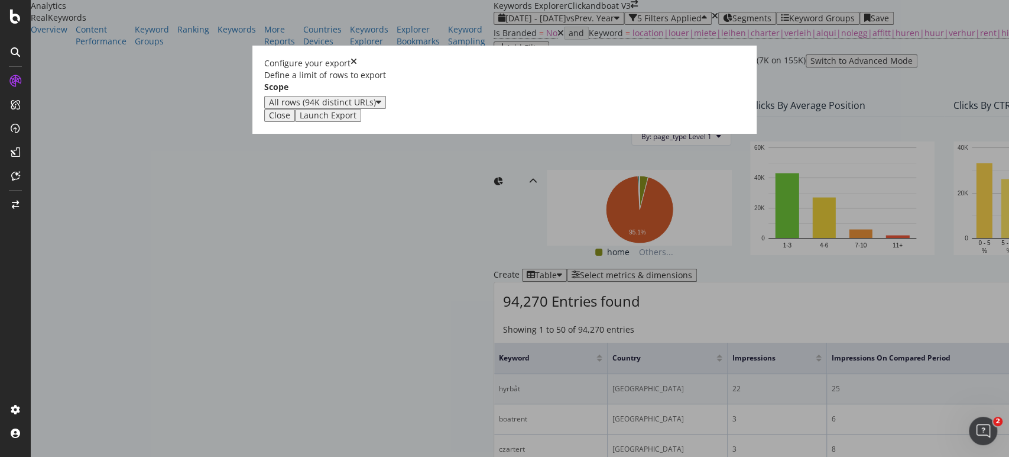
drag, startPoint x: 691, startPoint y: 295, endPoint x: 753, endPoint y: 299, distance: 62.2
click at [357, 120] on div "Launch Export" at bounding box center [328, 115] width 57 height 9
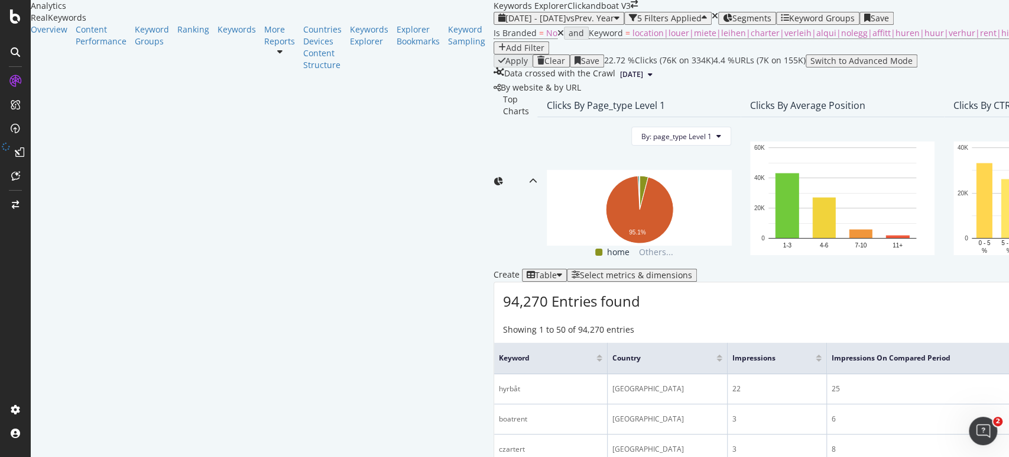
scroll to position [0, 0]
click at [984, 425] on icon "Open Intercom Messenger" at bounding box center [982, 429] width 20 height 20
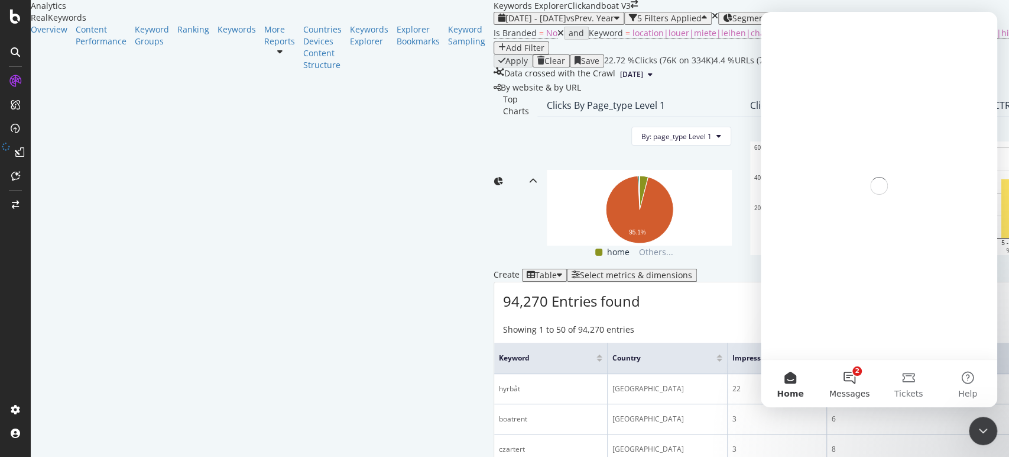
click at [846, 380] on button "2 Messages" at bounding box center [849, 383] width 59 height 47
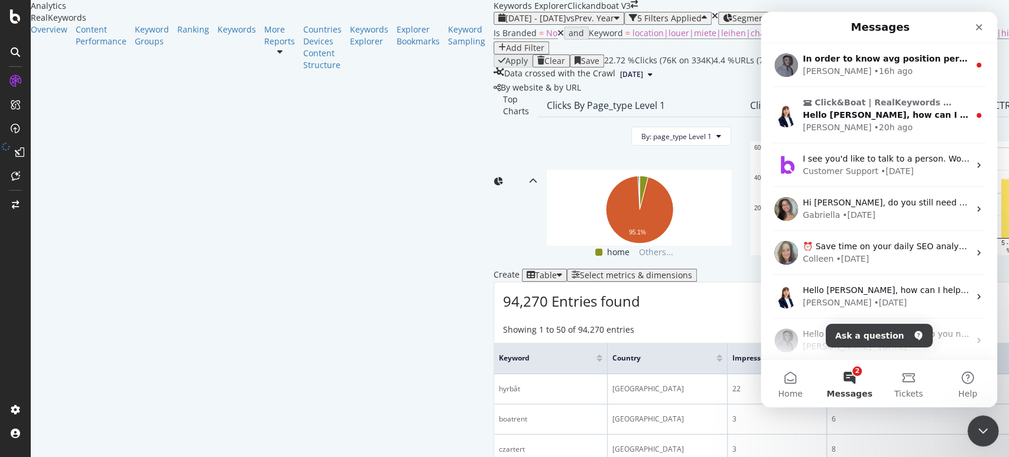
click at [988, 425] on icon "Close Intercom Messenger" at bounding box center [982, 429] width 14 height 14
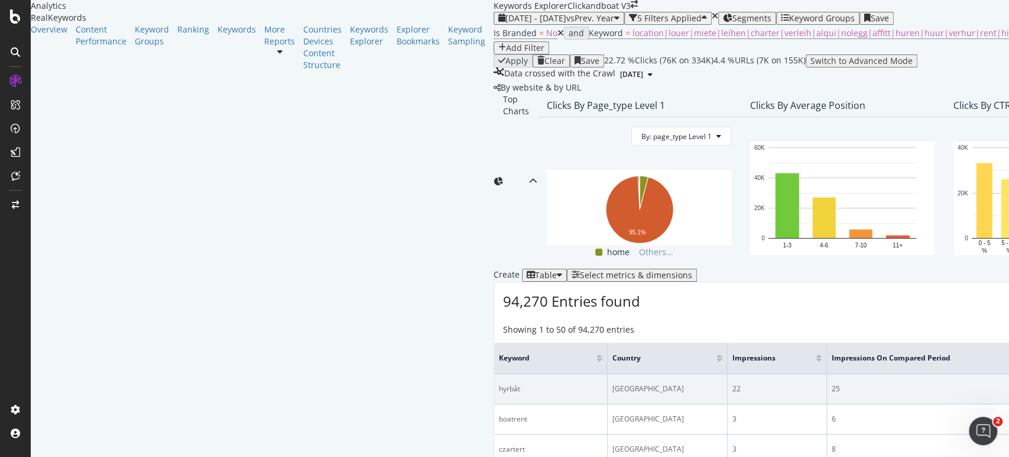
scroll to position [197, 0]
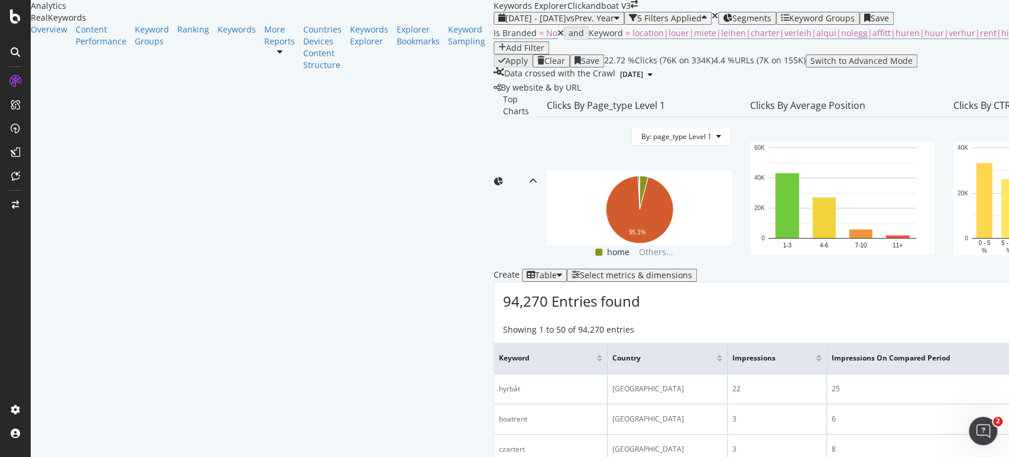
drag, startPoint x: 402, startPoint y: 255, endPoint x: 406, endPoint y: 261, distance: 7.6
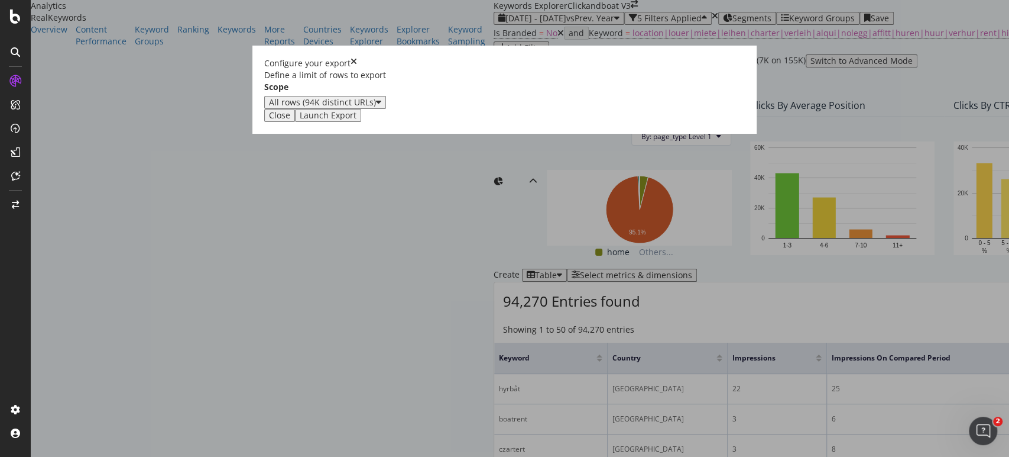
click at [357, 120] on div "Launch Export" at bounding box center [328, 115] width 57 height 9
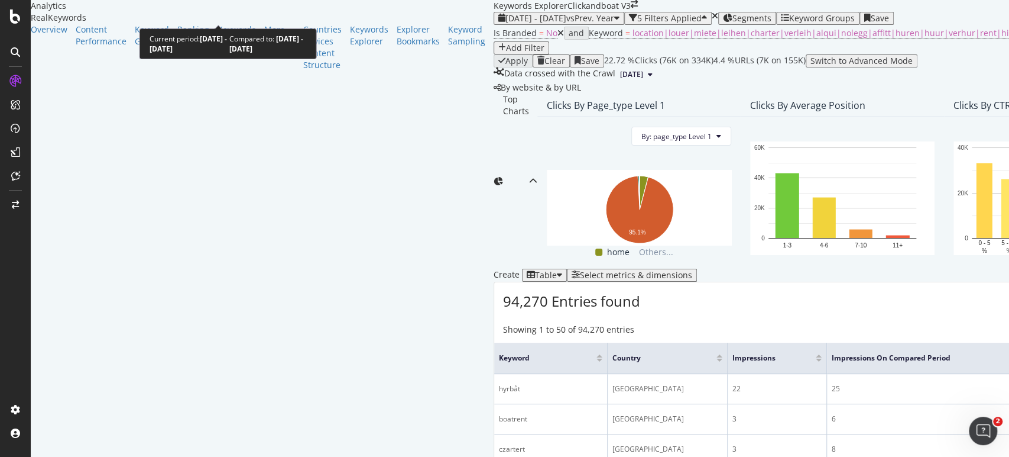
click at [499, 14] on div "[DATE] - [DATE] vs Prev. Year" at bounding box center [559, 18] width 121 height 9
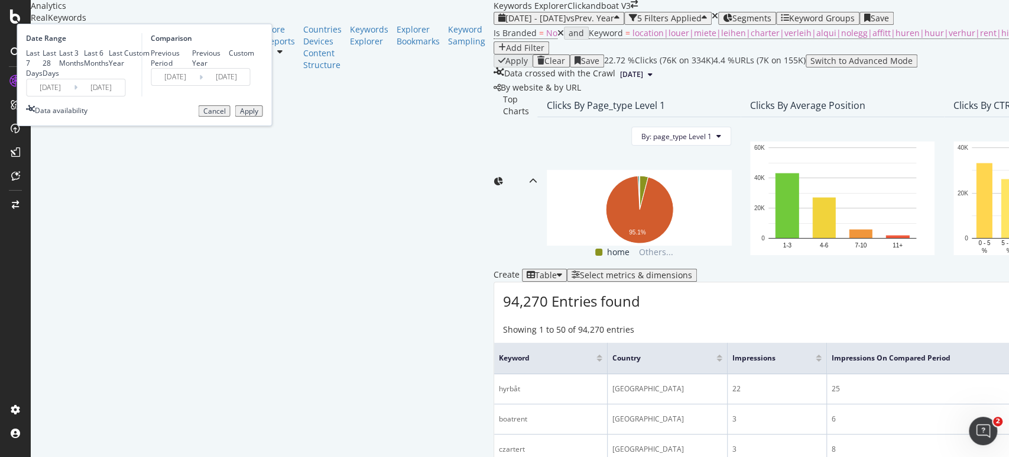
click at [499, 14] on div "[DATE] - [DATE] vs Prev. Year" at bounding box center [559, 18] width 121 height 9
